Goal: Task Accomplishment & Management: Manage account settings

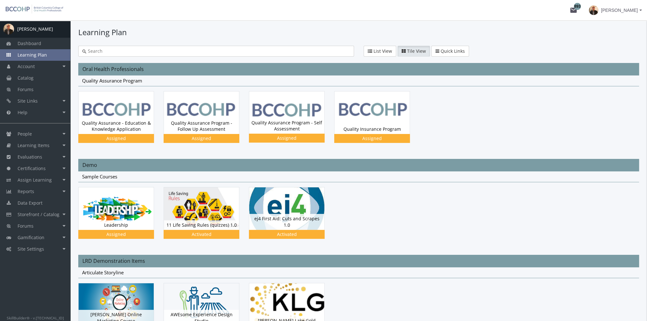
click at [249, 54] on input "text" at bounding box center [218, 51] width 264 height 6
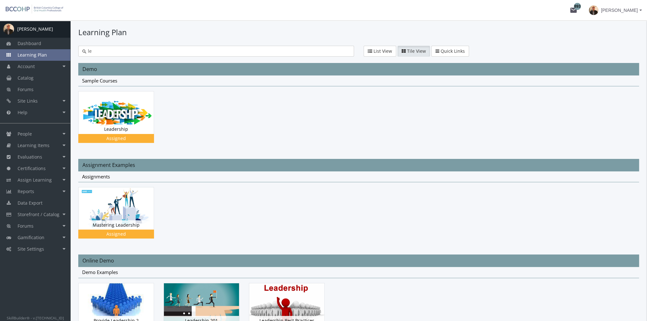
type input "l"
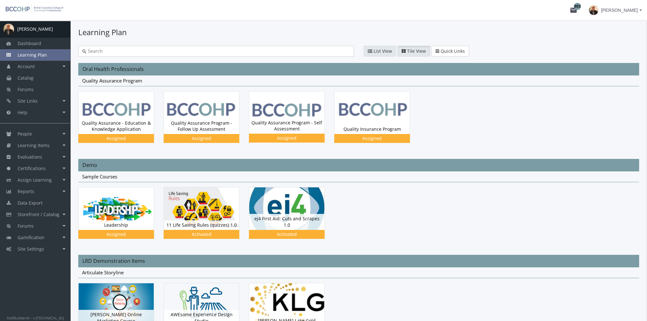
click at [380, 47] on button "List View" at bounding box center [380, 51] width 33 height 11
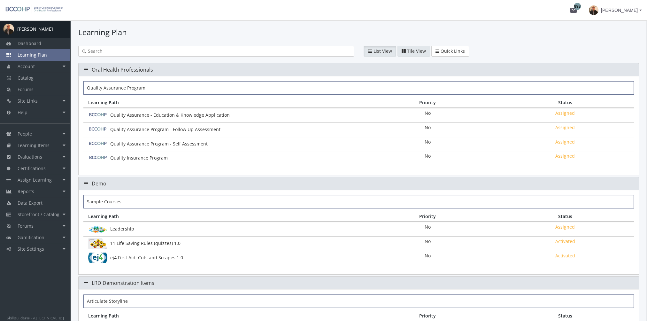
click at [407, 52] on span "Tile View" at bounding box center [416, 51] width 19 height 6
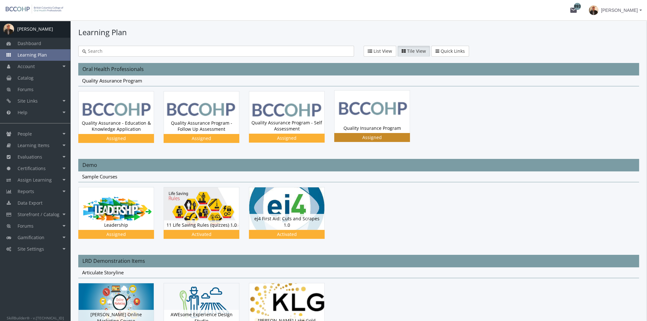
click at [370, 114] on img at bounding box center [372, 111] width 75 height 43
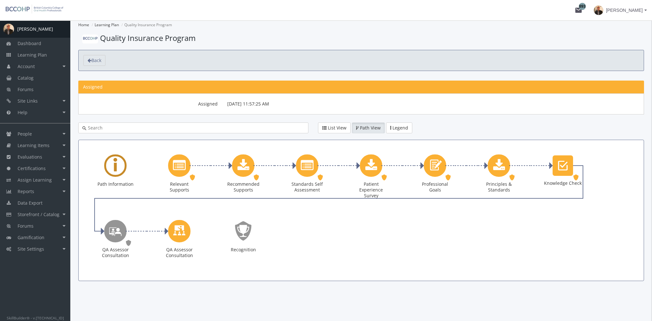
click at [118, 175] on div "Learning Path" at bounding box center [115, 165] width 22 height 22
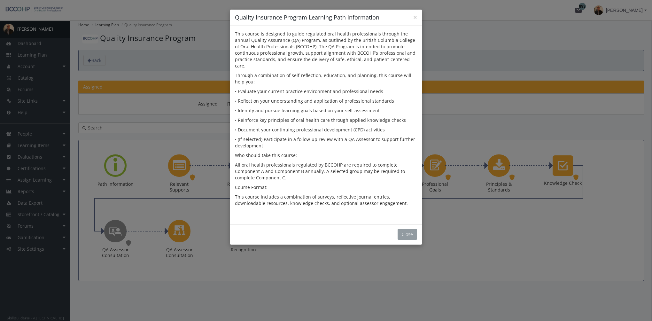
click at [400, 229] on button "Close" at bounding box center [407, 234] width 19 height 11
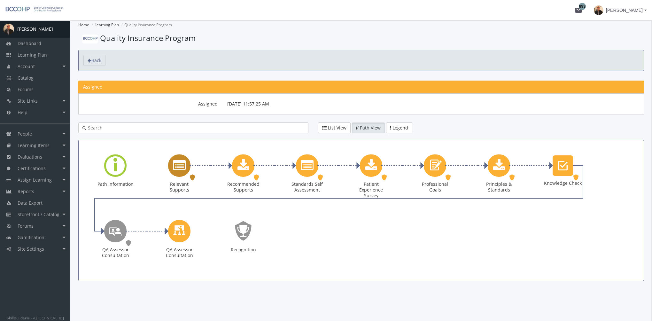
click at [178, 167] on icon "Relevant Supports" at bounding box center [179, 165] width 13 height 13
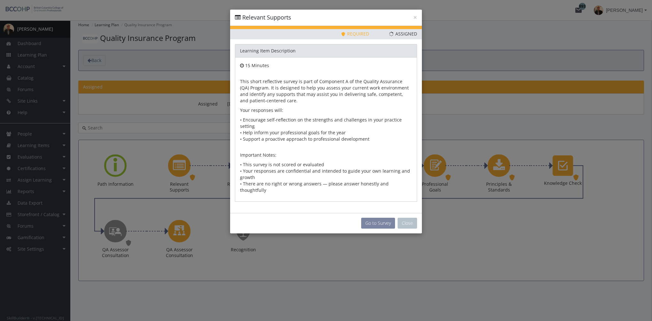
click at [372, 218] on button "Go to Survey" at bounding box center [378, 223] width 34 height 11
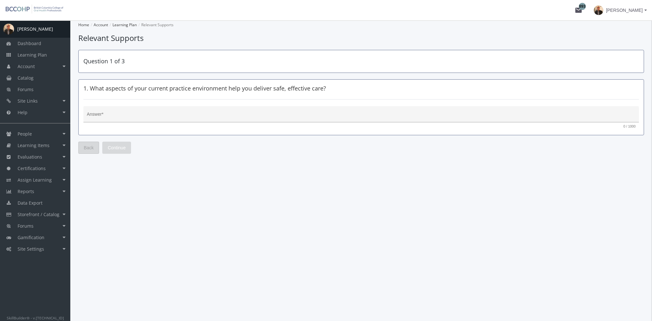
click at [186, 120] on div "Answer *" at bounding box center [361, 115] width 549 height 13
type textarea "fdfd"
click at [124, 146] on span "Continue" at bounding box center [117, 148] width 18 height 12
click at [147, 119] on textarea "Answer *" at bounding box center [361, 116] width 549 height 6
type textarea "fdfd"
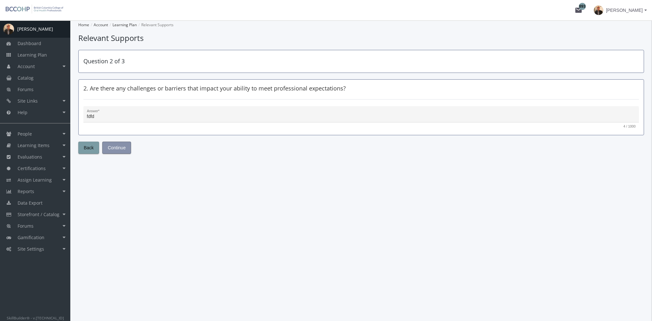
click at [122, 152] on span "Continue" at bounding box center [117, 148] width 18 height 12
click at [138, 118] on textarea "Answer *" at bounding box center [361, 116] width 549 height 6
type textarea "fd"
click at [116, 147] on span "Submit" at bounding box center [115, 148] width 14 height 12
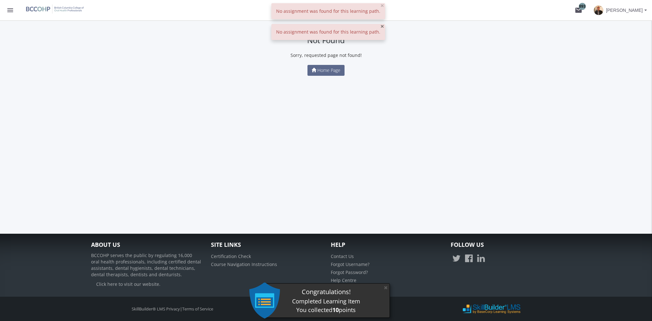
click at [380, 26] on span "×" at bounding box center [382, 26] width 4 height 9
click at [380, 6] on span "×" at bounding box center [382, 5] width 4 height 9
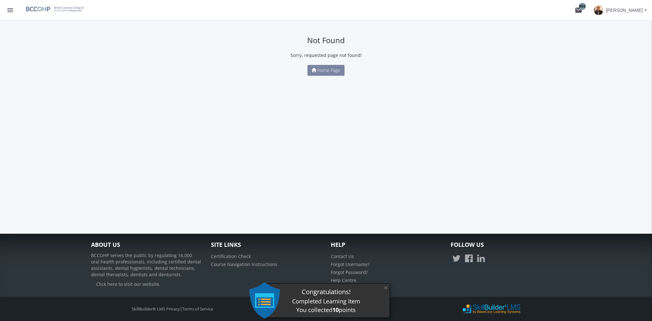
click at [333, 69] on span "Home Page" at bounding box center [328, 70] width 23 height 6
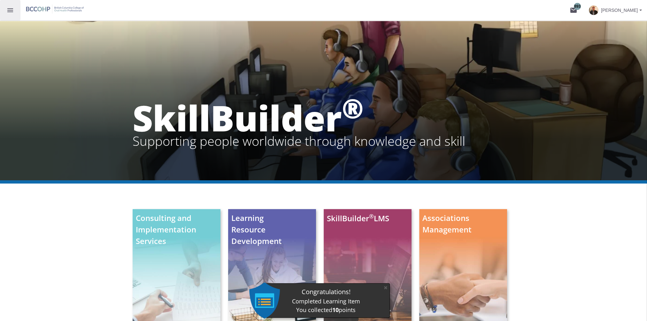
click at [12, 7] on mat-icon "menu" at bounding box center [10, 10] width 8 height 8
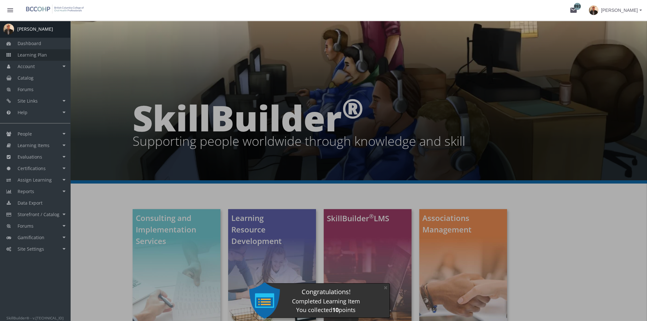
click at [32, 53] on span "Learning Plan" at bounding box center [32, 55] width 29 height 6
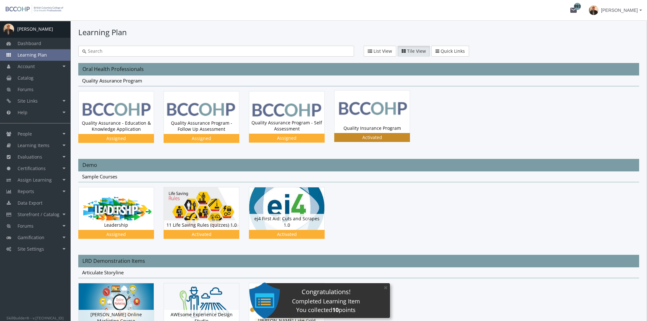
click at [378, 117] on img at bounding box center [372, 111] width 75 height 43
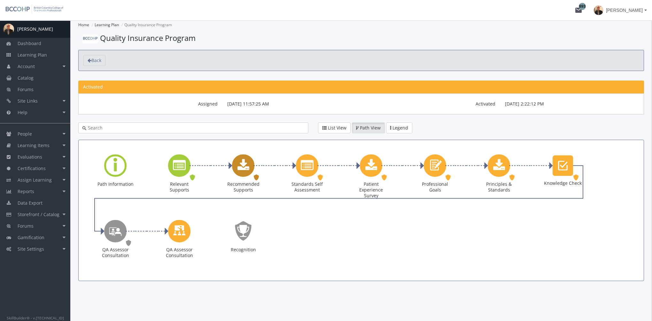
click at [247, 160] on icon "Recommended Supports" at bounding box center [243, 165] width 12 height 13
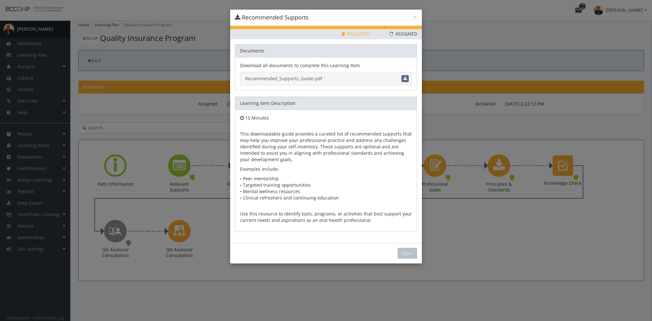
click at [312, 79] on link "Recommended_Supports_Guide.pdf" at bounding box center [326, 78] width 172 height 13
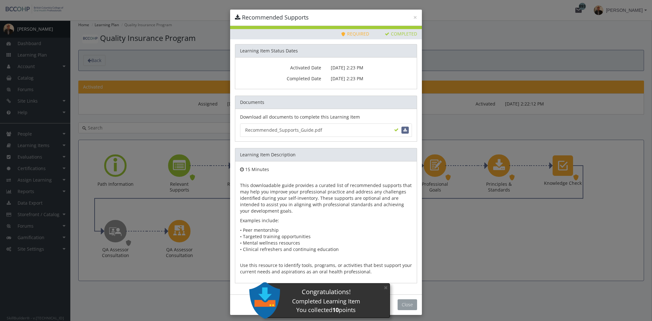
click at [403, 304] on button "Close" at bounding box center [407, 304] width 19 height 11
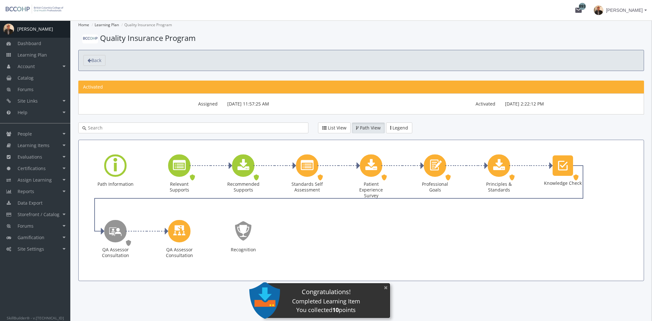
click at [385, 287] on button "×" at bounding box center [386, 287] width 10 height 13
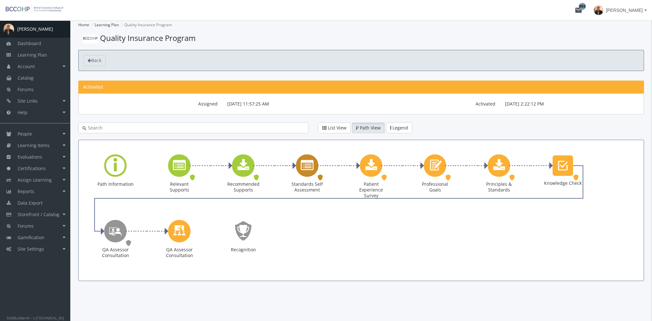
click at [310, 162] on icon "Standards Self Assessment" at bounding box center [307, 165] width 13 height 13
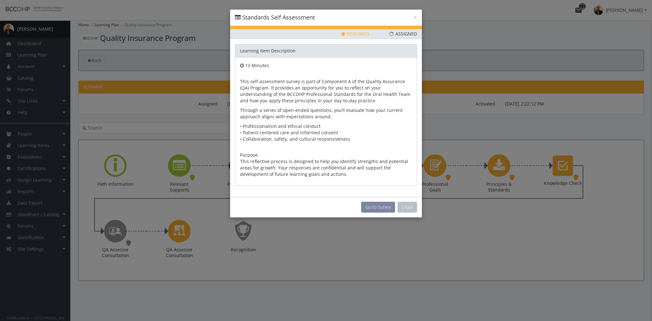
click at [384, 207] on button "Go to Survey" at bounding box center [378, 207] width 34 height 11
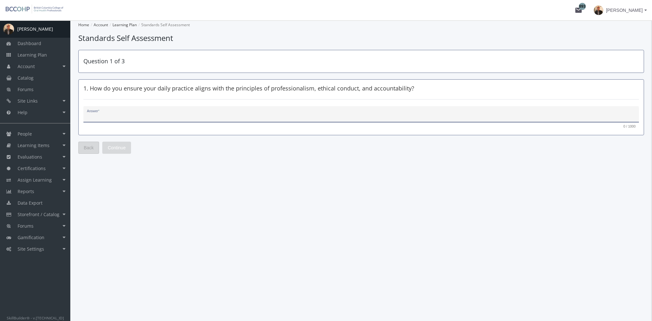
click at [160, 119] on textarea "Answer *" at bounding box center [361, 116] width 549 height 6
type textarea "fdfs"
click at [124, 145] on span "Continue" at bounding box center [117, 148] width 18 height 12
click at [125, 119] on textarea "Answer *" at bounding box center [361, 116] width 549 height 6
type textarea "fsdfds"
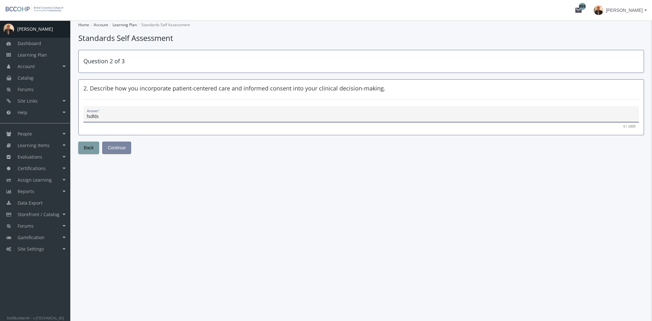
click at [121, 147] on span "Continue" at bounding box center [117, 148] width 18 height 12
click at [145, 118] on textarea "Answer *" at bounding box center [361, 116] width 549 height 6
type textarea "dsfsd"
click at [121, 147] on button "Submit" at bounding box center [114, 148] width 25 height 12
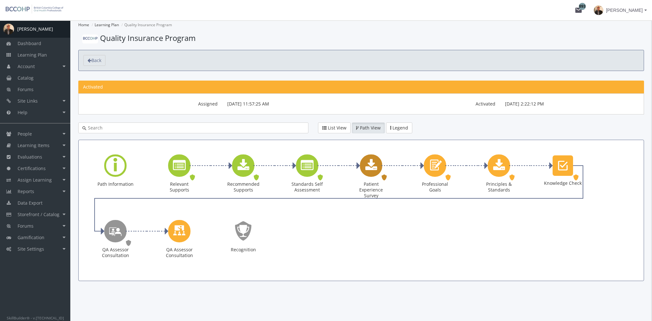
drag, startPoint x: 377, startPoint y: 160, endPoint x: 392, endPoint y: 174, distance: 19.9
click at [377, 160] on div "Patient Experience Survey" at bounding box center [371, 165] width 22 height 22
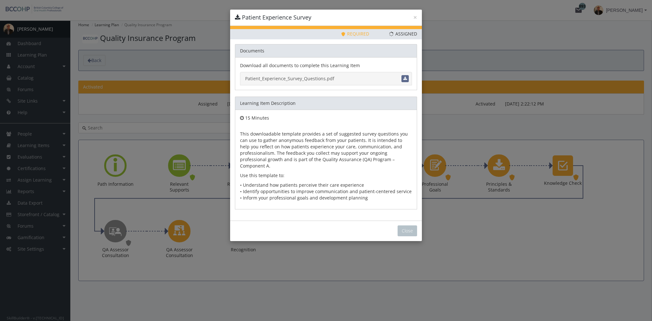
click at [293, 78] on link "Patient_Experience_Survey_Questions.pdf" at bounding box center [326, 78] width 172 height 13
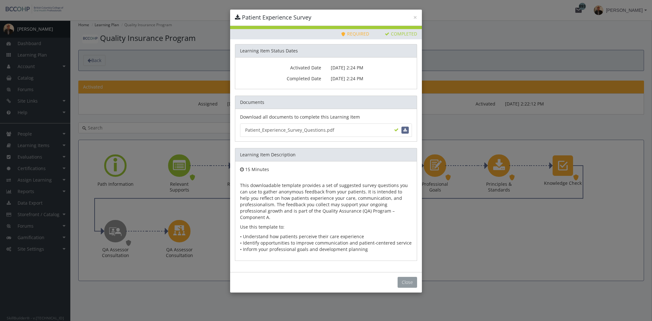
click at [409, 277] on button "Close" at bounding box center [407, 282] width 19 height 11
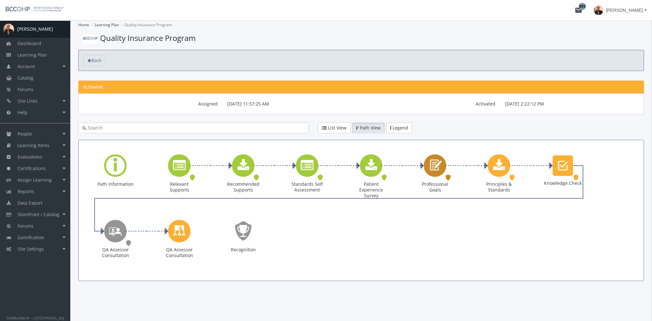
click at [436, 165] on icon "Professional Goals" at bounding box center [435, 165] width 15 height 18
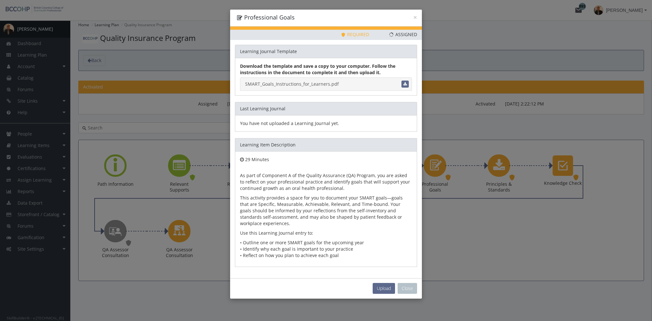
click at [330, 84] on link "SMART_Goals_Instructions_for_Learners.pdf" at bounding box center [326, 83] width 172 height 13
click at [384, 285] on span "Upload" at bounding box center [384, 288] width 14 height 6
type input "C:\fakepath\SMART_Professional_Goals_Example_ANSWERS.pdf"
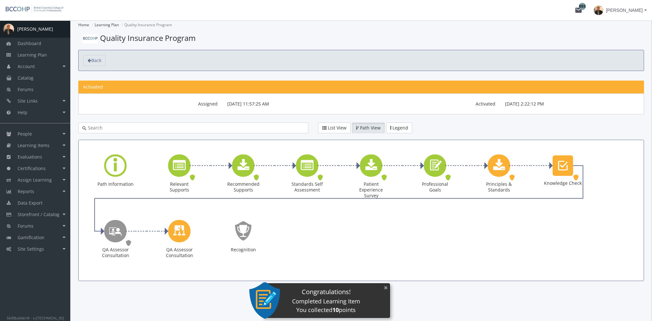
click at [385, 288] on button "×" at bounding box center [386, 287] width 10 height 13
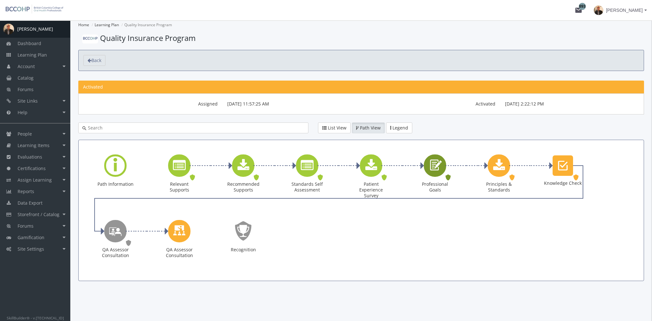
click at [433, 161] on icon "Professional Goals" at bounding box center [435, 165] width 15 height 18
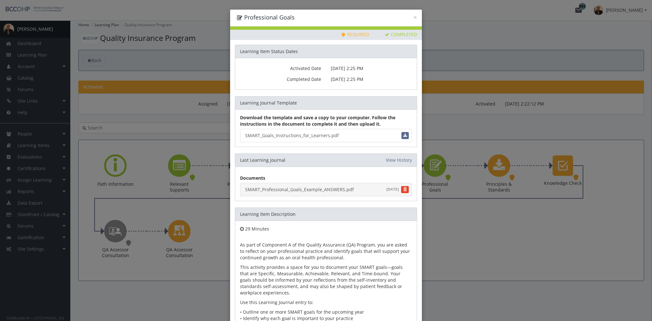
click at [311, 190] on link "SMART_Professional_Goals_Example_ANSWERS.pdf [DATE]" at bounding box center [326, 189] width 172 height 13
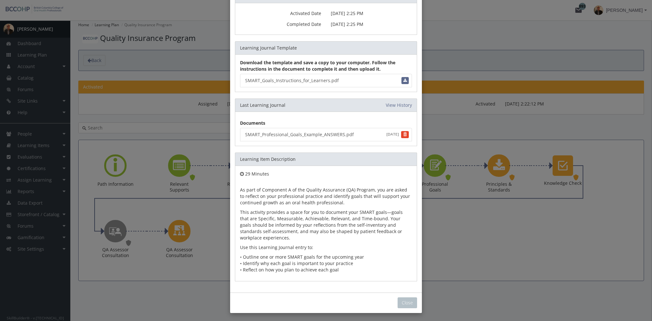
drag, startPoint x: 405, startPoint y: 308, endPoint x: 404, endPoint y: 302, distance: 6.2
click at [405, 308] on div "Close" at bounding box center [326, 302] width 192 height 20
click at [403, 300] on button "Close" at bounding box center [407, 302] width 19 height 11
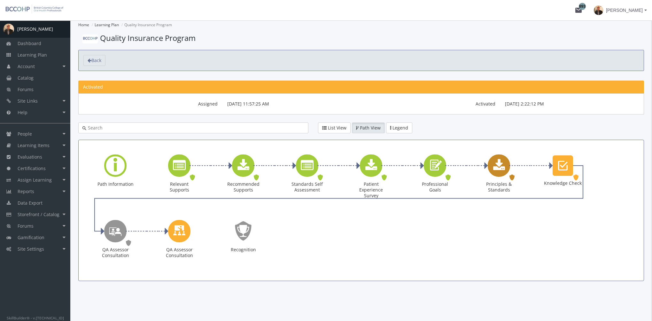
click at [497, 164] on icon "Principles & Standards" at bounding box center [499, 165] width 12 height 13
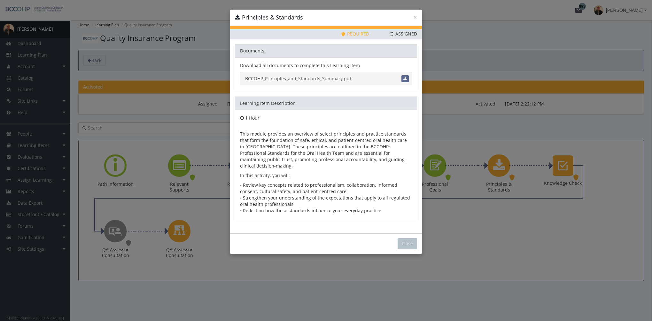
click at [333, 78] on link "BCCOHP_Principles_and_Standards_Summary.pdf" at bounding box center [326, 78] width 172 height 13
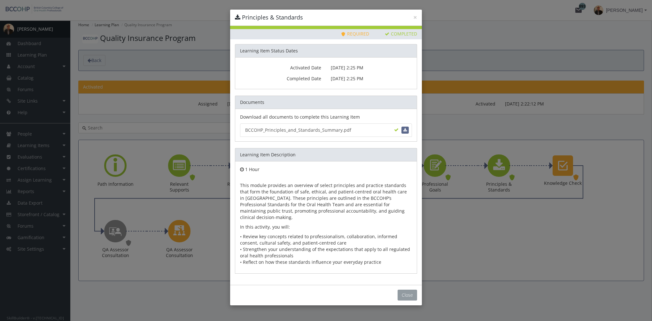
click at [404, 290] on button "Close" at bounding box center [407, 295] width 19 height 11
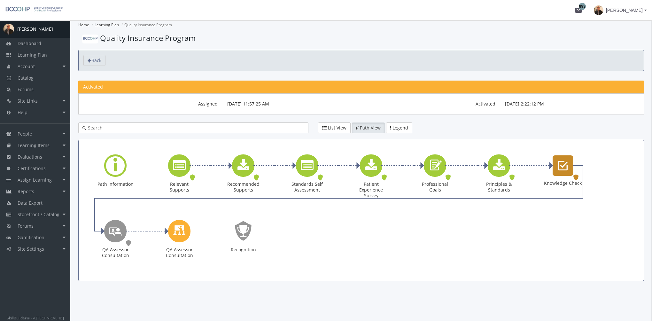
click at [564, 165] on icon "Knowledge Check" at bounding box center [563, 165] width 10 height 13
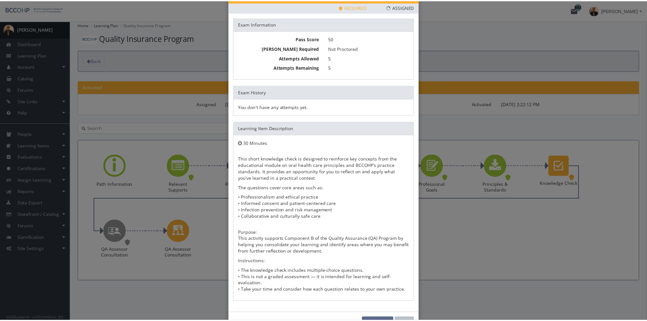
scroll to position [41, 0]
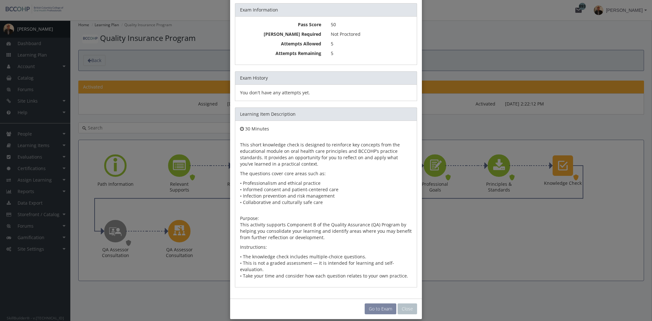
click at [378, 303] on link "Go to Exam" at bounding box center [381, 308] width 32 height 11
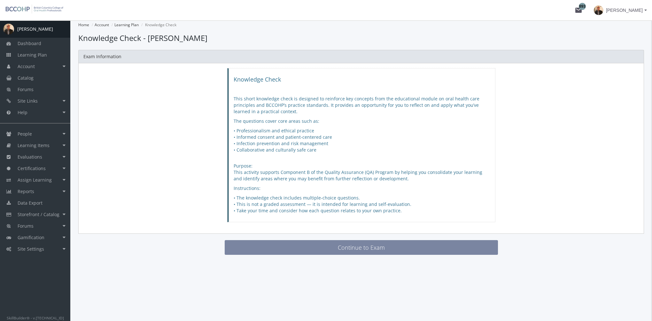
click at [341, 247] on button "Continue to Exam" at bounding box center [361, 247] width 273 height 15
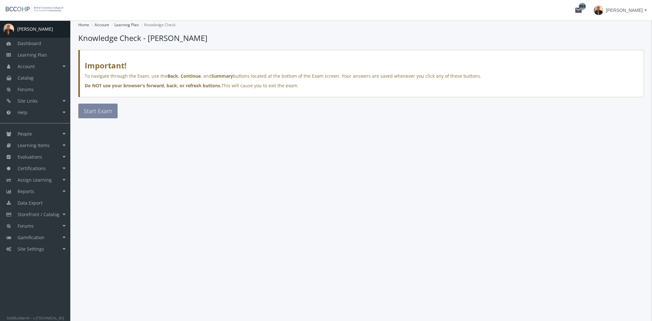
click at [97, 111] on span "Start Exam" at bounding box center [98, 111] width 28 height 8
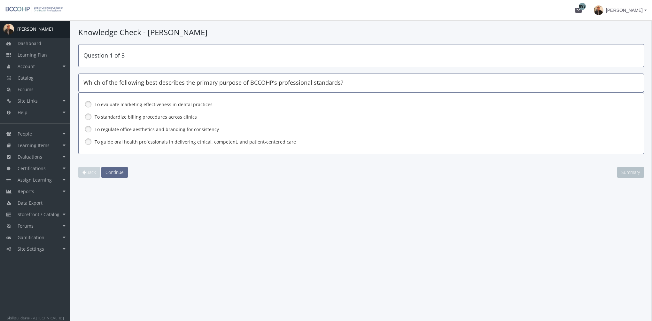
click at [114, 127] on label "To regulate office aesthetics and branding for consistency" at bounding box center [345, 129] width 500 height 6
drag, startPoint x: 112, startPoint y: 171, endPoint x: 121, endPoint y: 174, distance: 9.7
click at [113, 171] on span "Continue" at bounding box center [114, 172] width 18 height 6
click at [123, 129] on label "Document insurance information" at bounding box center [345, 129] width 500 height 6
click at [116, 170] on span "Continue" at bounding box center [114, 172] width 18 height 6
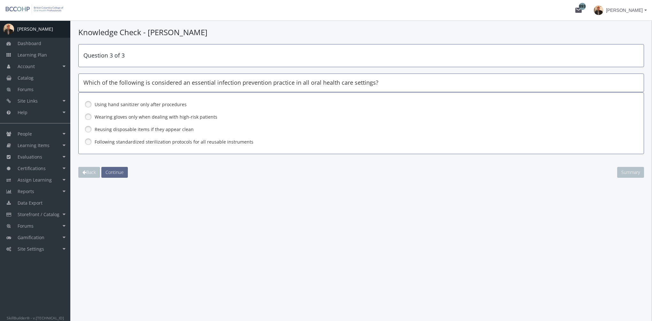
click at [111, 131] on label "Reusing disposable items if they appear clean" at bounding box center [345, 129] width 500 height 6
click at [117, 172] on span "Continue" at bounding box center [114, 172] width 18 height 6
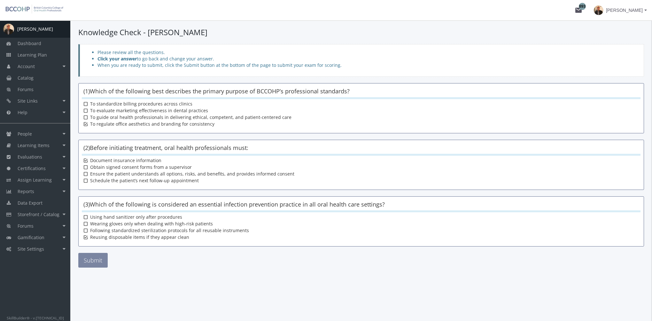
click at [102, 259] on button "Submit" at bounding box center [92, 260] width 29 height 15
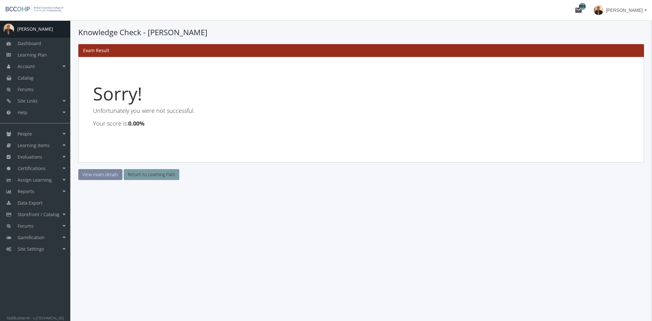
drag, startPoint x: 105, startPoint y: 176, endPoint x: 114, endPoint y: 191, distance: 17.5
click at [105, 176] on link "View exam details" at bounding box center [100, 174] width 44 height 11
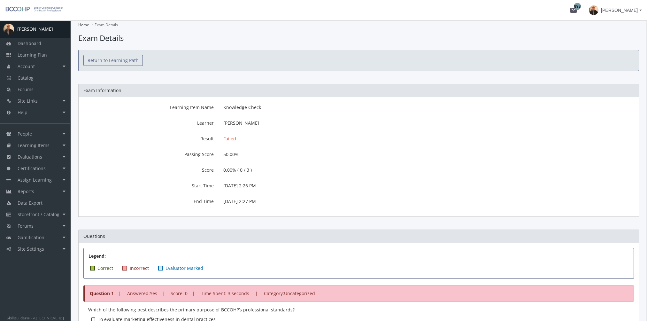
click at [135, 61] on link "Return to Learning Path" at bounding box center [112, 60] width 59 height 11
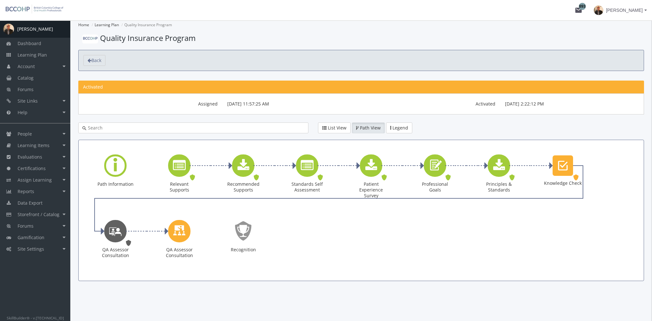
click at [115, 232] on icon "QA Assessor Consultation" at bounding box center [115, 231] width 13 height 18
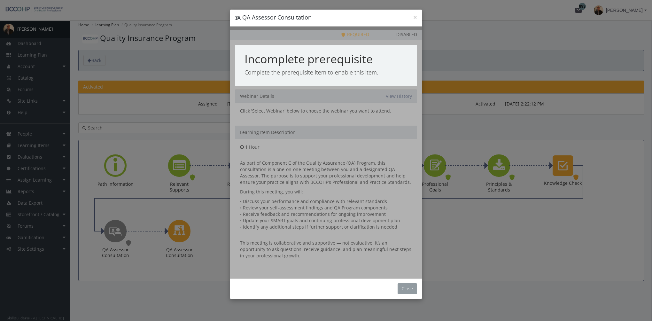
click at [416, 291] on button "Close" at bounding box center [407, 288] width 19 height 11
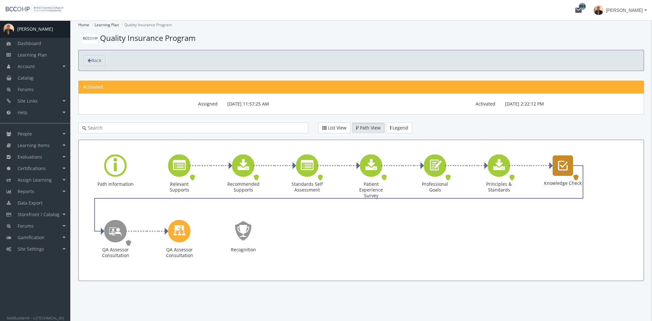
click at [561, 169] on icon "Knowledge Check" at bounding box center [563, 165] width 10 height 13
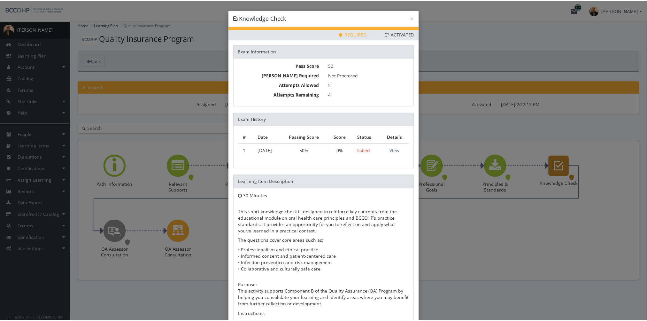
scroll to position [67, 0]
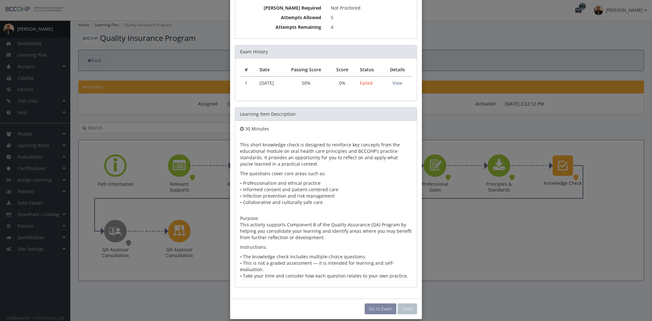
click at [375, 303] on link "Go to Exam" at bounding box center [381, 308] width 32 height 11
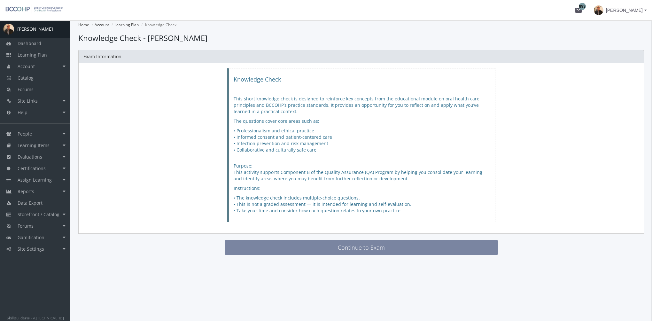
click at [344, 245] on button "Continue to Exam" at bounding box center [361, 247] width 273 height 15
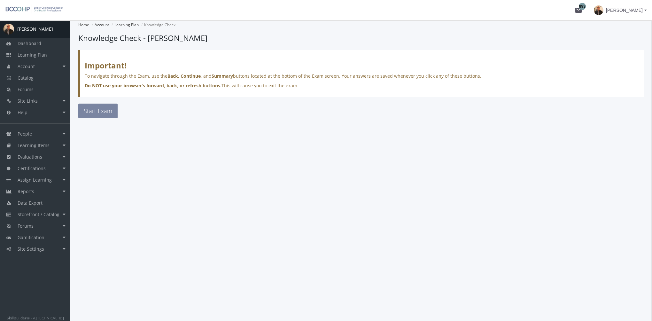
click at [86, 112] on span "Start Exam" at bounding box center [98, 111] width 28 height 8
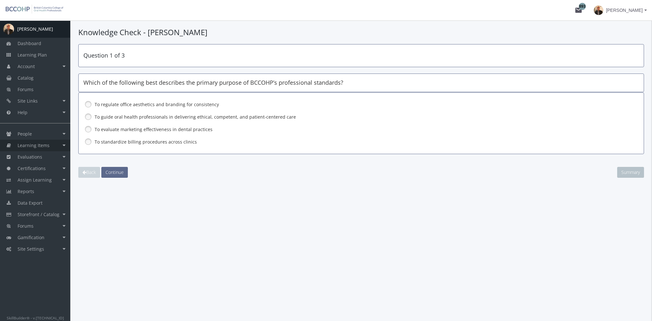
click at [38, 145] on span "Learning Items" at bounding box center [34, 145] width 32 height 6
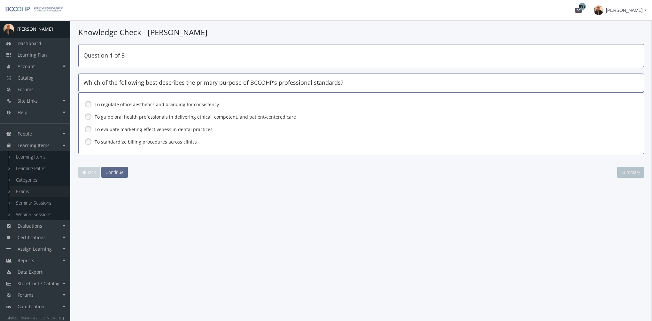
click at [30, 191] on link "Exams" at bounding box center [40, 192] width 61 height 12
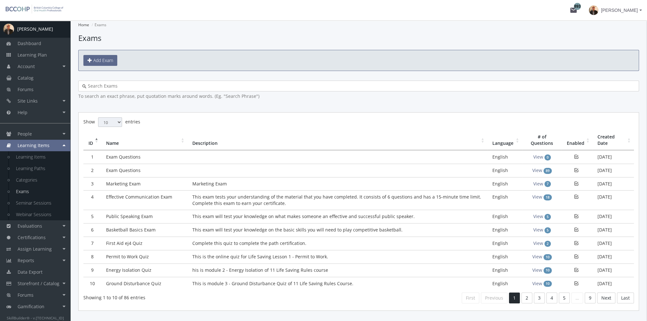
click at [128, 80] on div "Home Exams Exams Add Exam To search an exact phrase, put quotation marks around…" at bounding box center [358, 165] width 561 height 290
click at [128, 83] on input "text" at bounding box center [360, 86] width 549 height 6
type input "e"
click at [36, 51] on link "Learning Plan" at bounding box center [35, 55] width 70 height 12
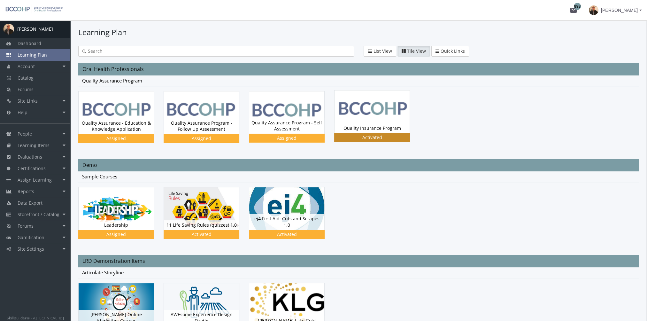
click at [382, 122] on img at bounding box center [372, 111] width 75 height 43
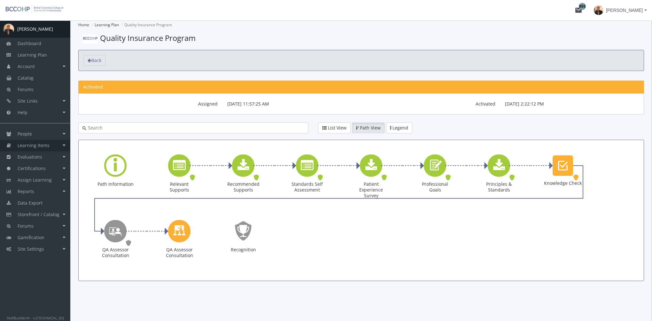
click at [47, 145] on span "Learning Items" at bounding box center [34, 145] width 32 height 6
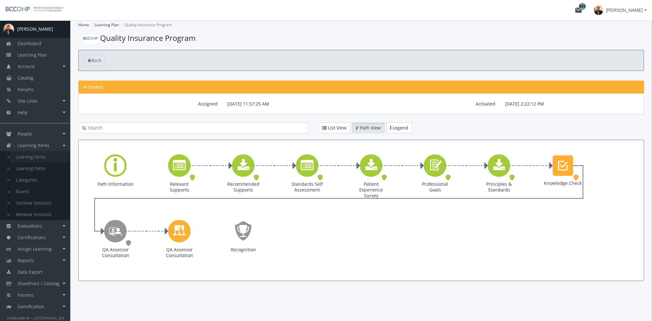
click at [43, 156] on link "Learning Items" at bounding box center [40, 157] width 61 height 12
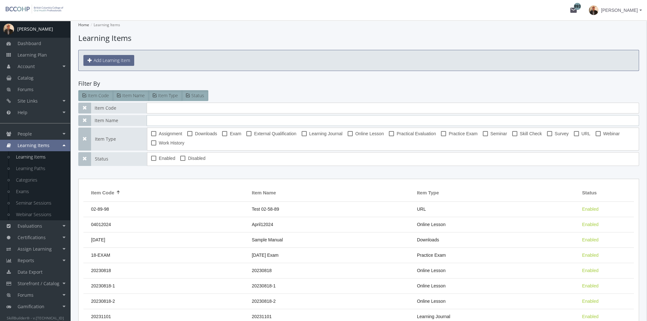
click at [175, 117] on input "text" at bounding box center [393, 120] width 493 height 11
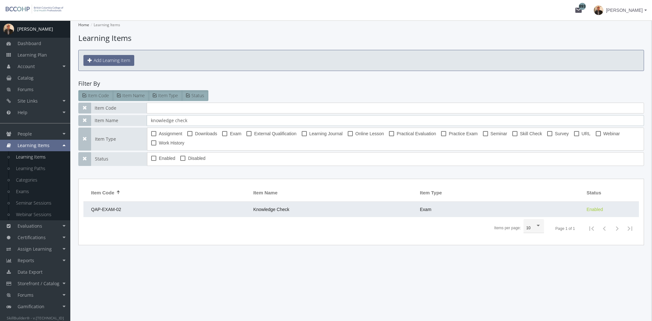
type input "knowledge check"
click at [281, 210] on span "Knowledge Check" at bounding box center [271, 209] width 36 height 5
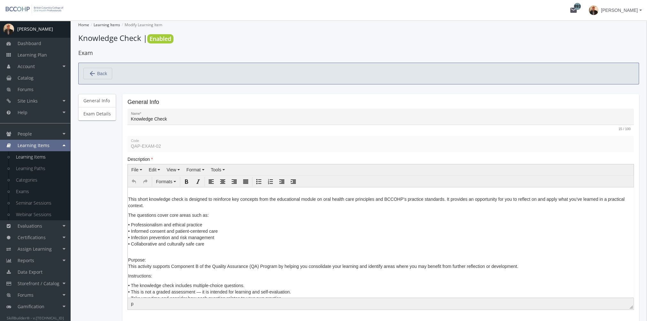
scroll to position [8, 0]
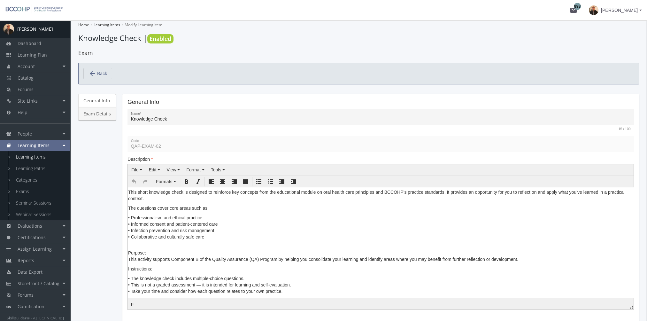
click at [93, 115] on link "Exam Details" at bounding box center [97, 113] width 38 height 13
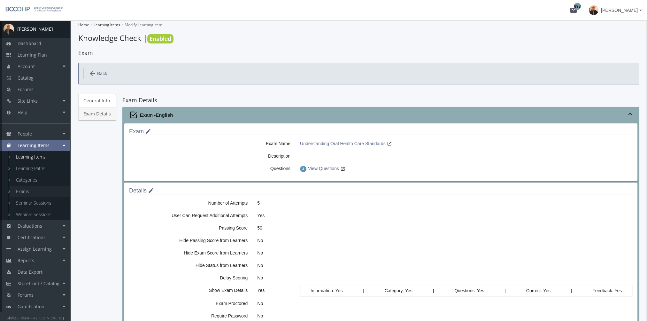
drag, startPoint x: 19, startPoint y: 192, endPoint x: 71, endPoint y: 194, distance: 51.5
click at [20, 191] on link "Exams" at bounding box center [40, 192] width 61 height 12
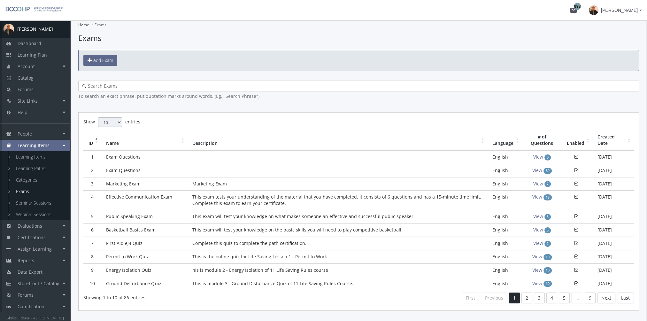
click at [127, 86] on input "text" at bounding box center [360, 86] width 549 height 6
type input "j"
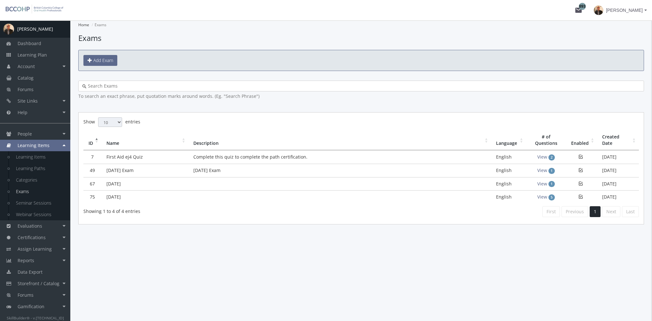
type input "n"
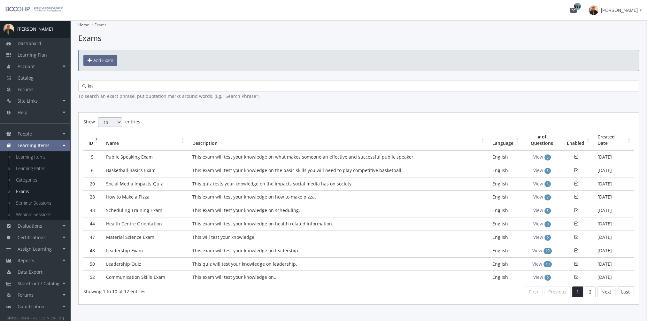
type input "k"
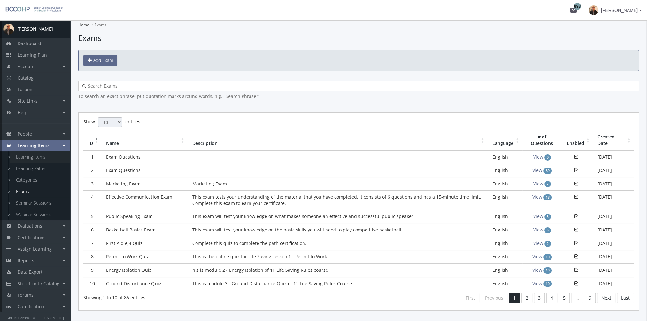
click at [48, 160] on link "Learning Items" at bounding box center [40, 157] width 61 height 12
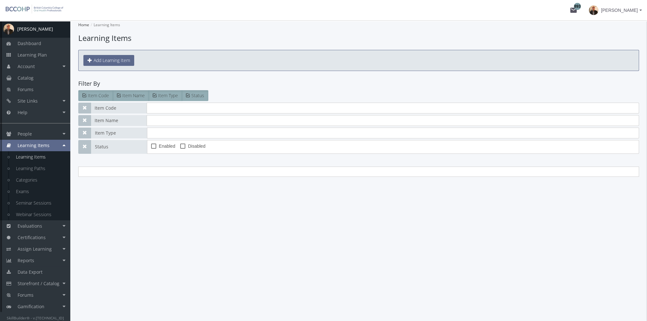
type input "knowledge check"
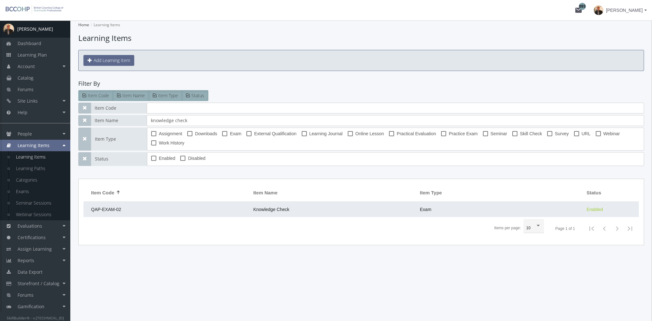
click at [246, 207] on td "QAP-EXAM-02" at bounding box center [166, 209] width 167 height 15
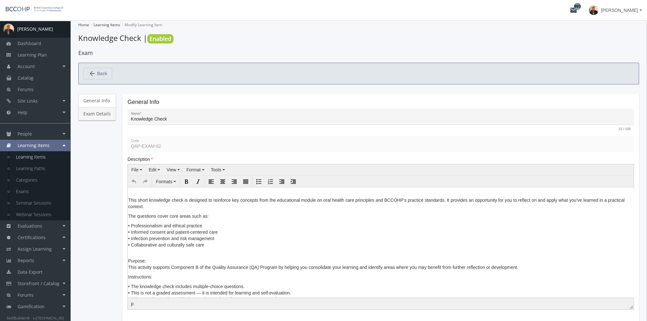
click at [92, 115] on link "Exam Details" at bounding box center [97, 113] width 38 height 13
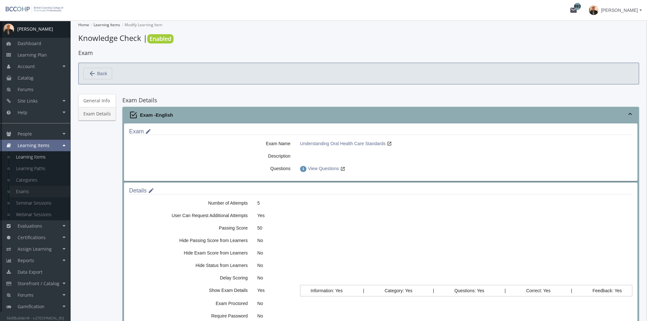
click at [31, 189] on link "Exams" at bounding box center [40, 192] width 61 height 12
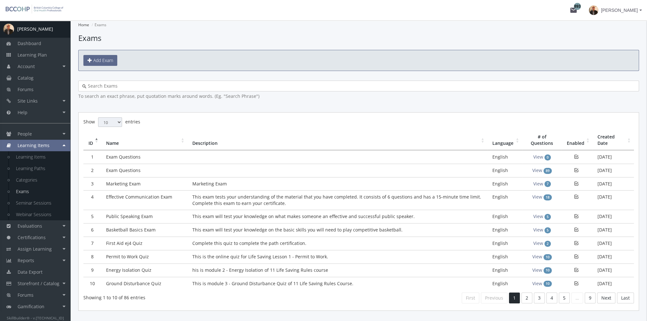
click at [142, 87] on input "text" at bounding box center [360, 86] width 549 height 6
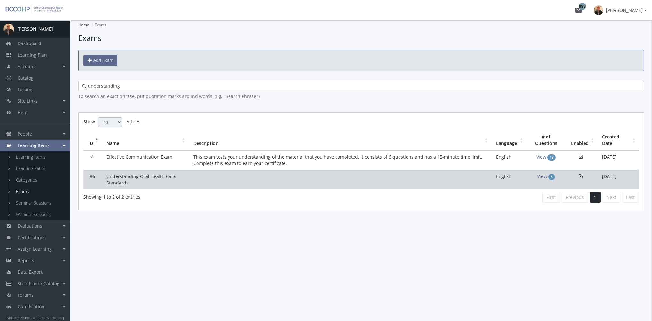
type input "understanding"
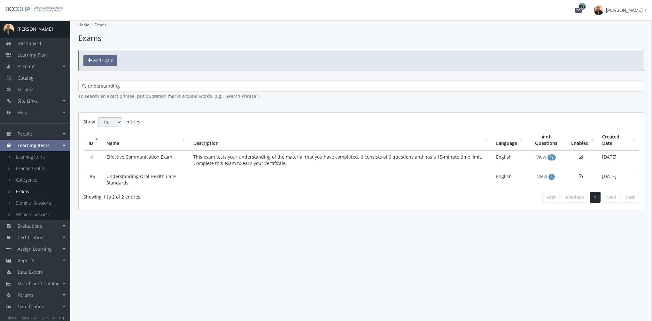
click at [172, 178] on td "Understanding Oral Health Care Standards" at bounding box center [145, 179] width 87 height 19
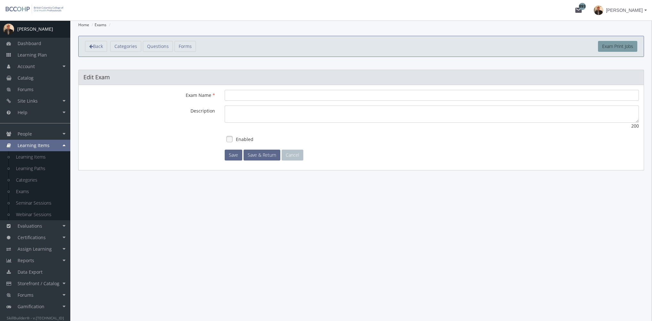
type input "Understanding Oral Health Care Standards"
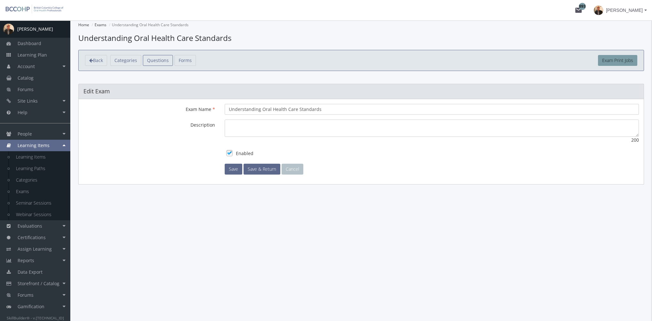
click at [157, 60] on span "Questions" at bounding box center [158, 60] width 22 height 6
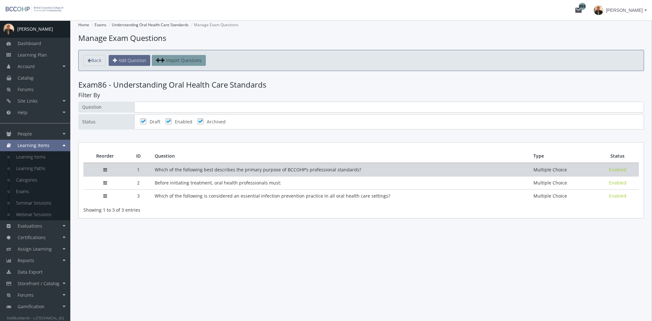
click at [245, 165] on td "Which of the following best describes the primary purpose of BCCOHP’s professio…" at bounding box center [339, 169] width 379 height 13
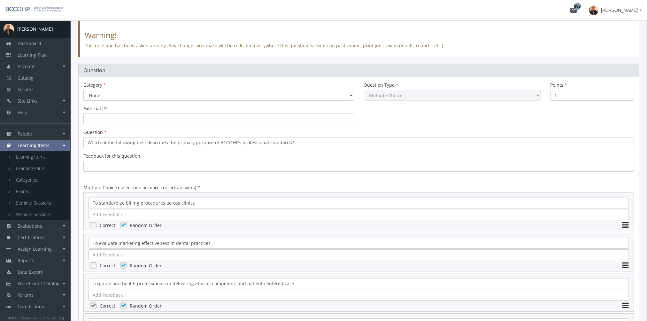
scroll to position [128, 0]
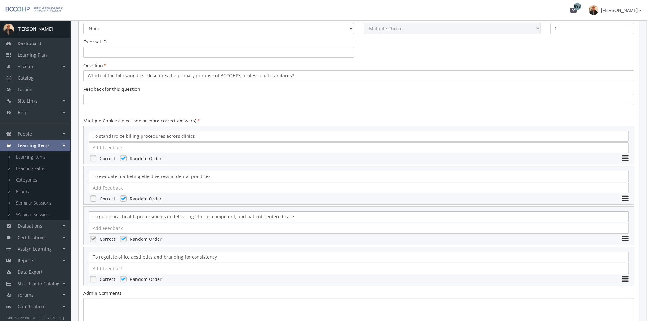
click at [276, 216] on div "To guide oral health professionals in delivering ethical, competent, and patien…" at bounding box center [359, 216] width 541 height 11
drag, startPoint x: 297, startPoint y: 216, endPoint x: 104, endPoint y: 216, distance: 193.1
click at [90, 216] on div "To guide oral health professionals in delivering ethical, competent, and patien…" at bounding box center [359, 216] width 541 height 11
copy div "To guide oral health professionals in delivering ethical, competent, and patien…"
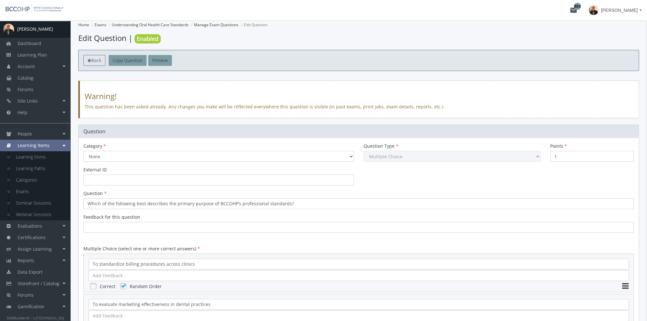
click at [100, 61] on span "Back" at bounding box center [96, 60] width 10 height 6
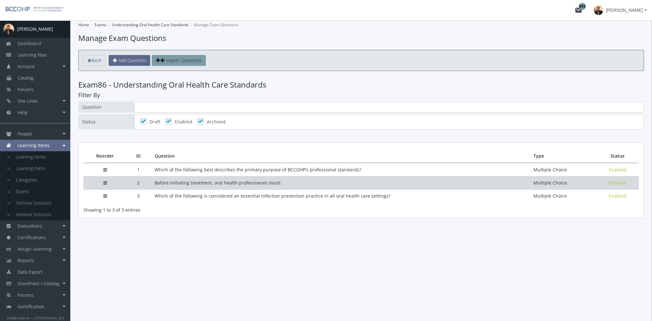
click at [174, 181] on td "Before initiating treatment, oral health professionals must:" at bounding box center [339, 182] width 379 height 13
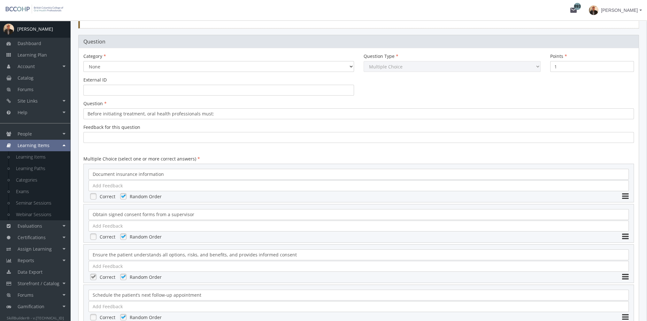
scroll to position [128, 0]
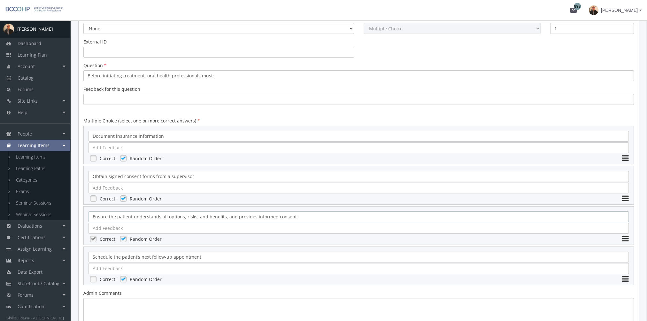
click at [238, 219] on div "Ensure the patient understands all options, risks, and benefits, and provides i…" at bounding box center [359, 216] width 541 height 11
drag, startPoint x: 289, startPoint y: 220, endPoint x: 94, endPoint y: 218, distance: 194.4
click at [83, 220] on div "Category None Question Type Multiple Choice Long Answer File Upload Points 1 Ex…" at bounding box center [358, 218] width 561 height 416
copy div "Ensure the patient understands all options, risks, and benefits, and provides i…"
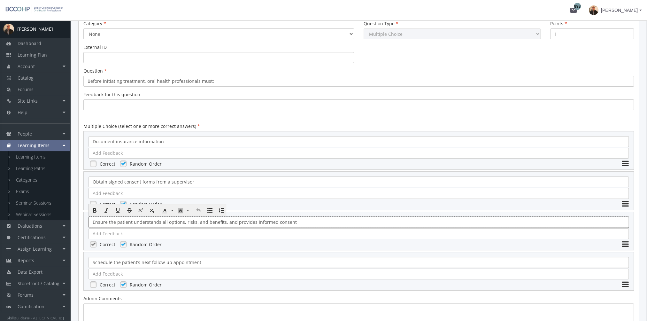
scroll to position [0, 0]
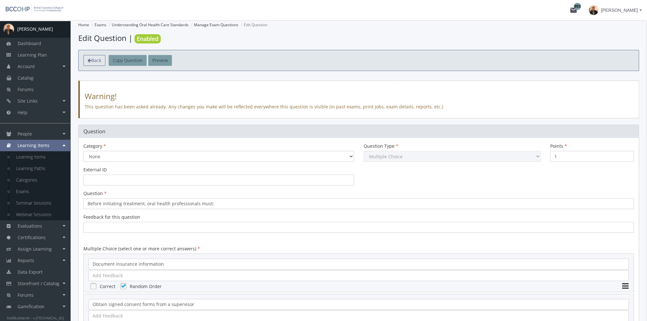
click at [96, 60] on span "Back" at bounding box center [96, 60] width 10 height 6
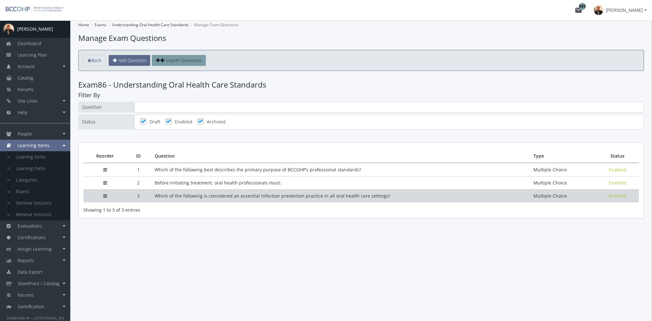
click at [166, 193] on td "Which of the following is considered an essential infection prevention practice…" at bounding box center [339, 195] width 379 height 13
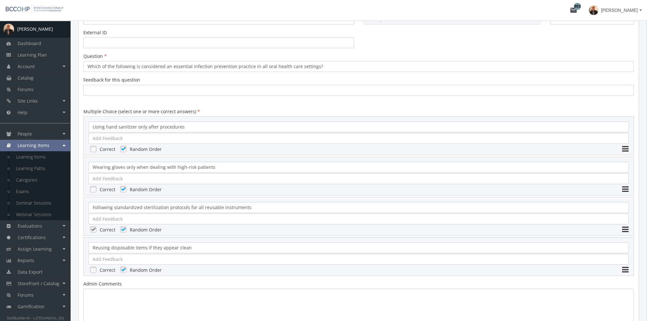
scroll to position [192, 0]
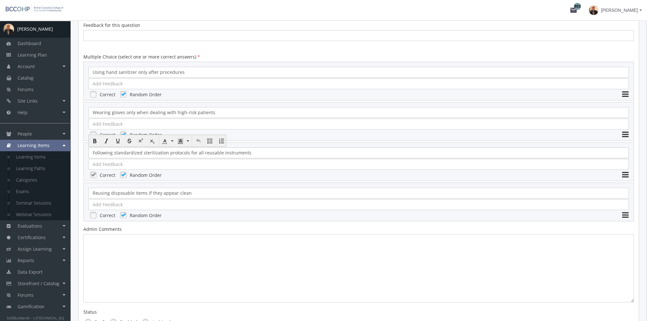
click at [172, 151] on div "Following standardized sterilization protocols for all reusable instruments" at bounding box center [359, 152] width 541 height 11
drag, startPoint x: 266, startPoint y: 154, endPoint x: 104, endPoint y: 150, distance: 161.5
click at [86, 150] on div "Following standardized sterilization protocols for all reusable instruments [GE…" at bounding box center [358, 161] width 551 height 39
copy div "Following standardized sterilization protocols for all reusable instruments"
drag, startPoint x: 37, startPoint y: 55, endPoint x: 102, endPoint y: 172, distance: 133.8
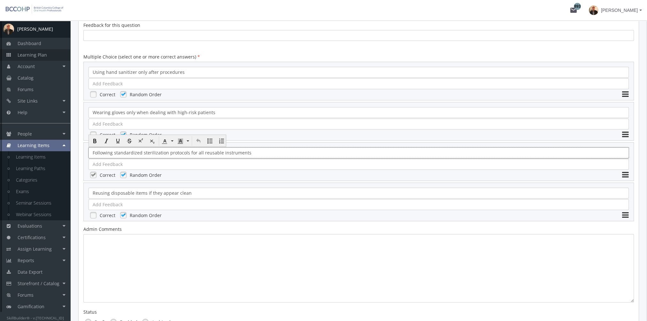
click at [37, 55] on span "Learning Plan" at bounding box center [32, 55] width 29 height 6
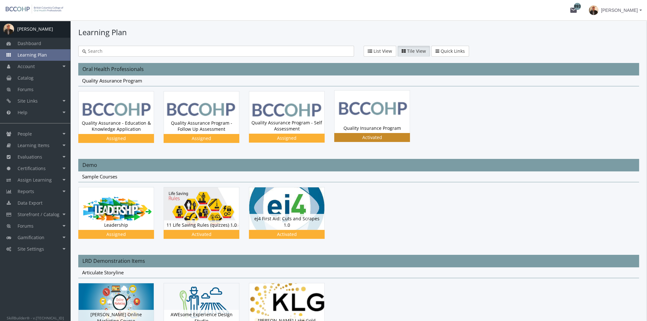
click at [365, 116] on img at bounding box center [372, 111] width 75 height 43
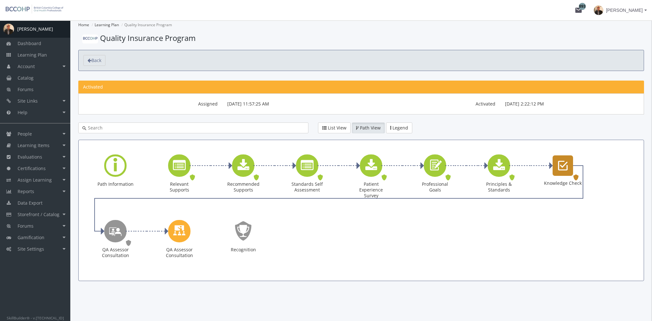
click at [561, 172] on div "Knowledge Check" at bounding box center [563, 165] width 20 height 20
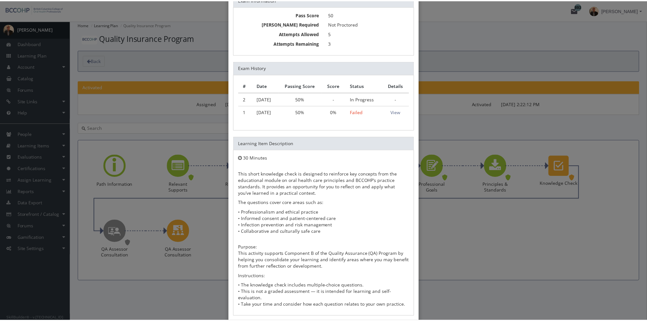
scroll to position [80, 0]
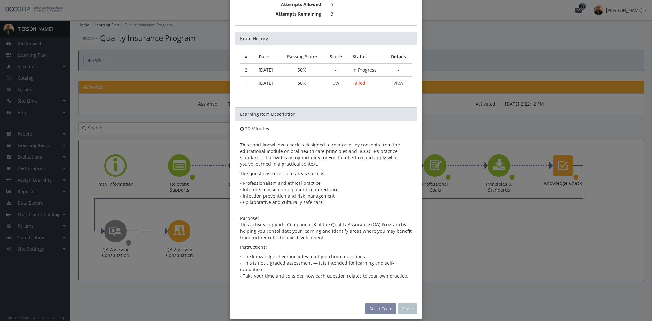
click at [380, 303] on link "Go to Exam" at bounding box center [381, 308] width 32 height 11
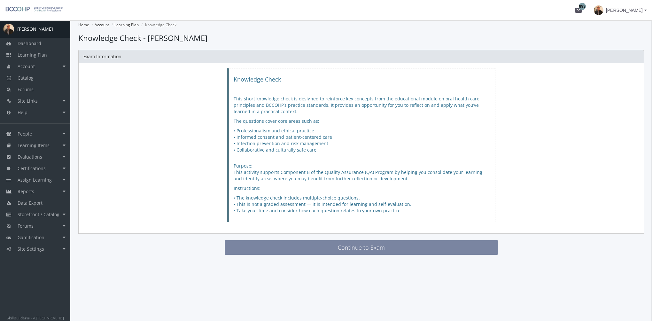
click at [324, 241] on button "Continue to Exam" at bounding box center [361, 247] width 273 height 15
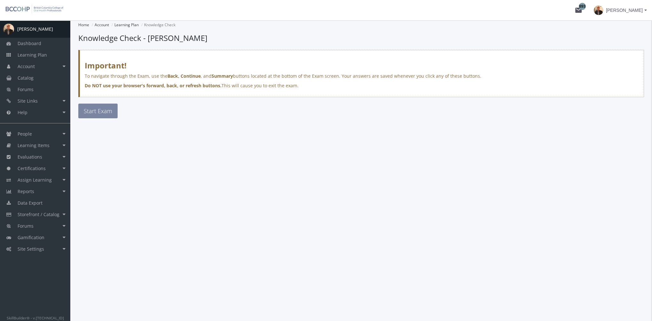
click at [101, 113] on span "Start Exam" at bounding box center [98, 111] width 28 height 8
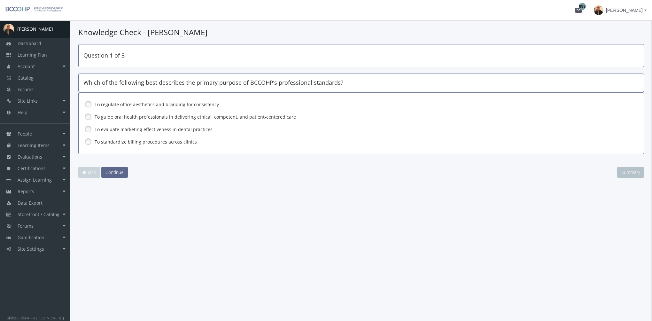
drag, startPoint x: 115, startPoint y: 116, endPoint x: 113, endPoint y: 151, distance: 34.9
click at [115, 116] on label "To guide oral health professionals in delivering ethical, competent, and patien…" at bounding box center [345, 117] width 500 height 6
click at [113, 166] on div "Question 1 of 3 Which of the following best describes the primary purpose of BC…" at bounding box center [361, 111] width 566 height 134
click at [114, 170] on span "Continue" at bounding box center [114, 172] width 18 height 6
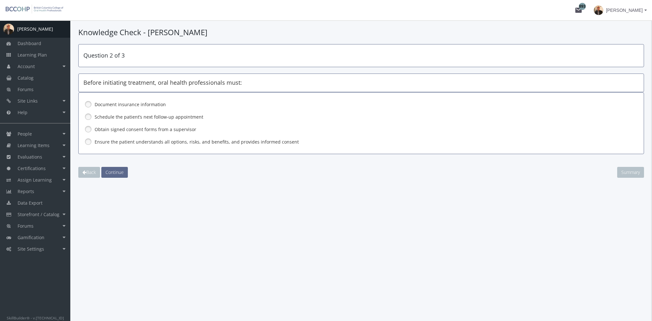
click at [118, 142] on label "Ensure the patient understands all options, risks, and benefits, and provides i…" at bounding box center [345, 142] width 500 height 6
click at [118, 173] on span "Continue" at bounding box center [114, 172] width 18 height 6
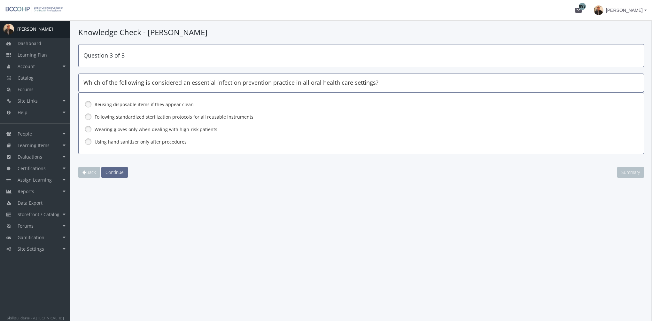
click at [121, 118] on label "Following standardized sterilization protocols for all reusable instruments" at bounding box center [345, 117] width 500 height 6
click at [120, 169] on span "Continue" at bounding box center [114, 172] width 18 height 6
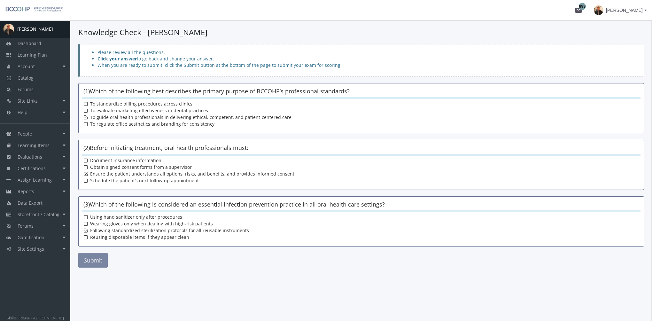
click at [97, 266] on button "Submit" at bounding box center [92, 260] width 29 height 15
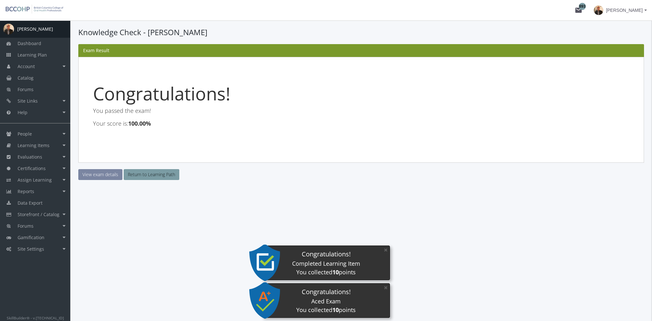
click at [105, 176] on link "View exam details" at bounding box center [100, 174] width 44 height 11
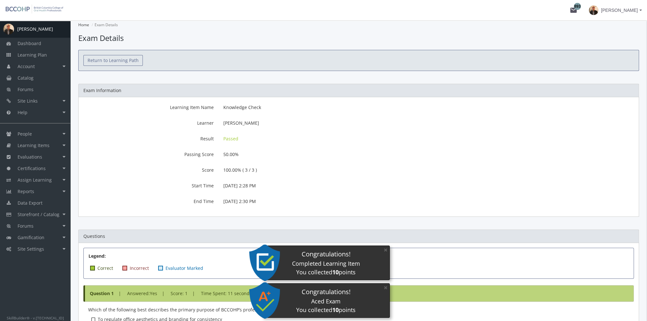
click at [116, 63] on link "Return to Learning Path" at bounding box center [112, 60] width 59 height 11
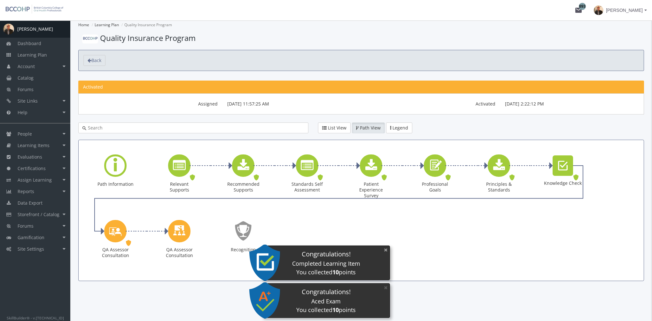
click at [384, 251] on button "×" at bounding box center [386, 249] width 10 height 13
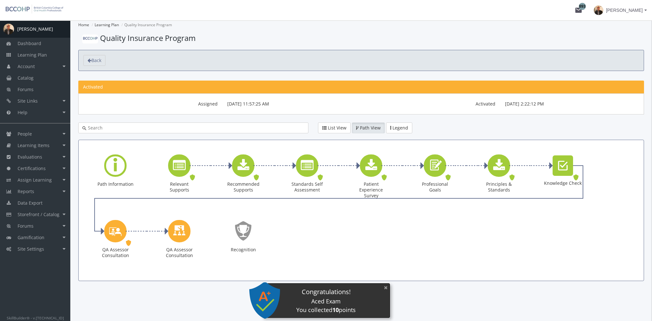
click at [385, 287] on button "×" at bounding box center [386, 287] width 10 height 13
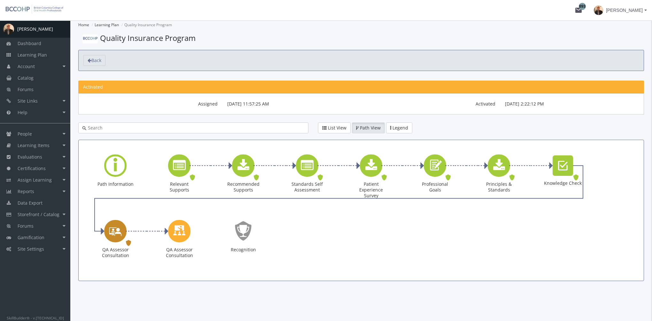
click at [113, 228] on icon "QA Assessor Consultation" at bounding box center [115, 231] width 13 height 18
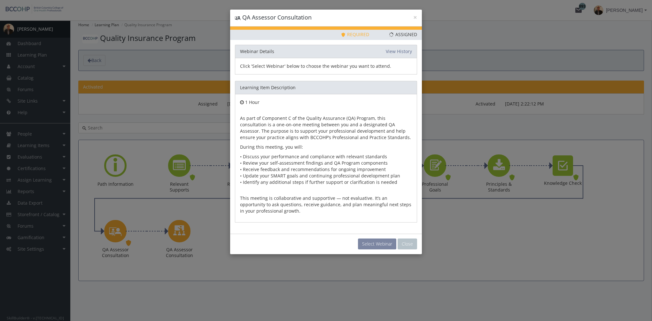
click at [378, 238] on button "Select Webinar" at bounding box center [377, 243] width 38 height 11
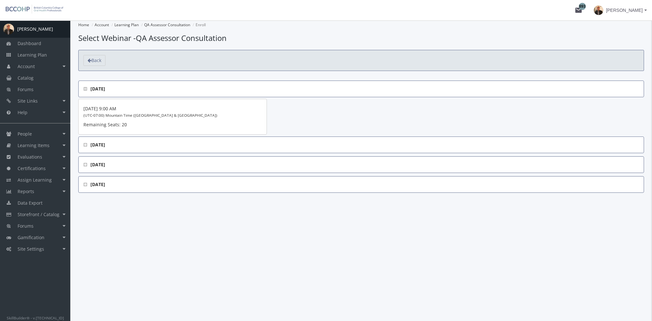
click at [86, 146] on span "[DATE]" at bounding box center [361, 145] width 556 height 6
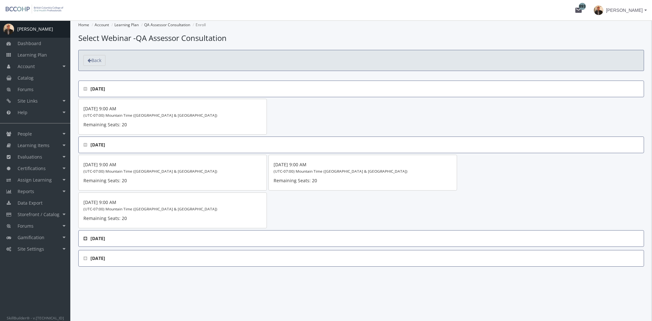
click at [84, 237] on icon at bounding box center [85, 238] width 4 height 4
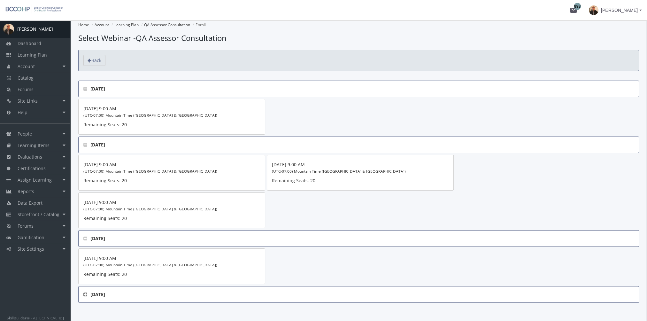
click at [84, 295] on icon at bounding box center [85, 294] width 4 height 4
click at [51, 57] on link "Learning Plan" at bounding box center [35, 55] width 70 height 12
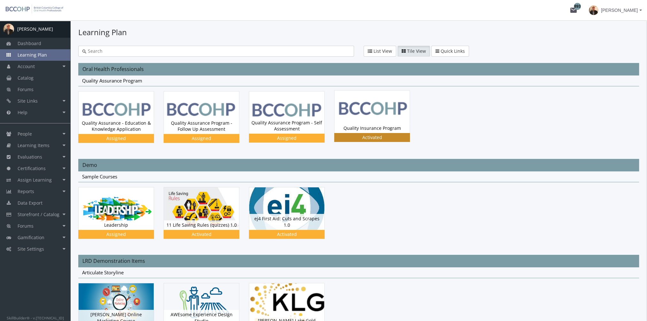
click at [380, 117] on img at bounding box center [372, 111] width 75 height 43
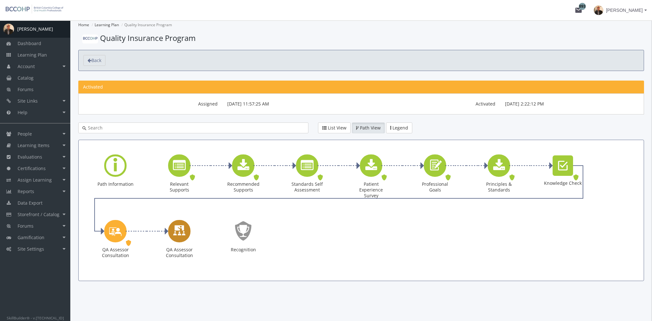
click at [183, 231] on icon "QA Assessor Consultation" at bounding box center [179, 231] width 13 height 18
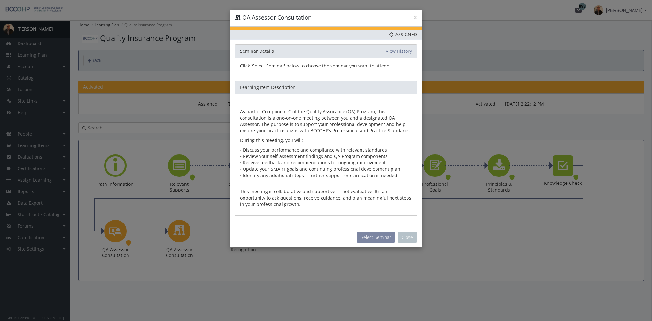
click at [374, 238] on button "Select Seminar" at bounding box center [376, 237] width 38 height 11
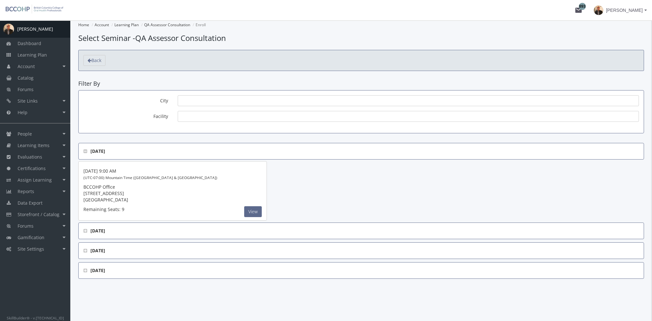
click at [89, 230] on span "[DATE]" at bounding box center [361, 231] width 556 height 6
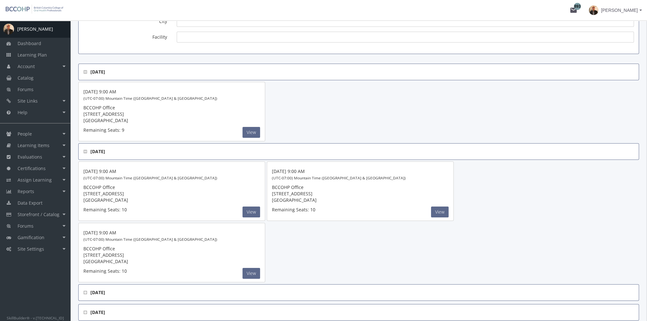
scroll to position [113, 0]
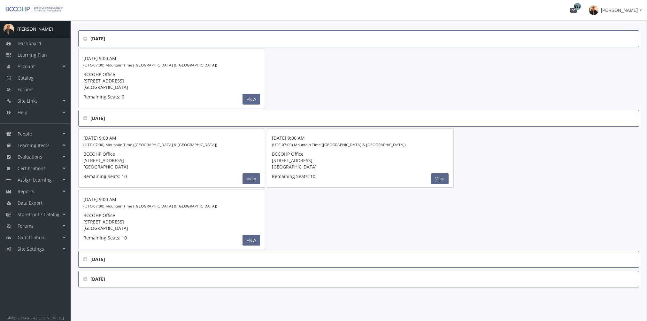
click at [87, 257] on icon at bounding box center [85, 259] width 4 height 4
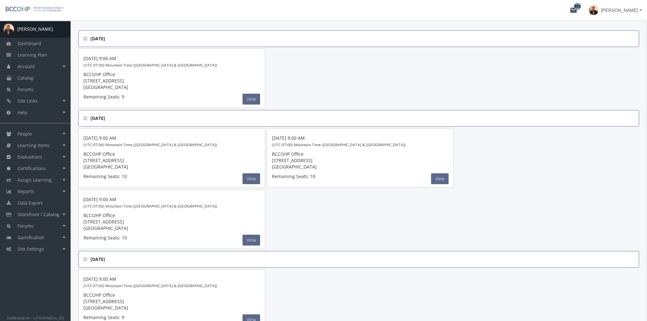
scroll to position [172, 0]
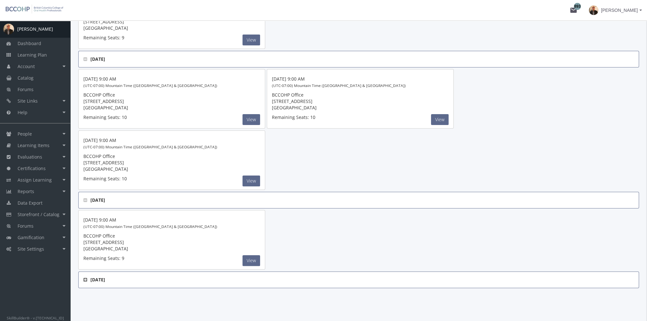
drag, startPoint x: 84, startPoint y: 277, endPoint x: 101, endPoint y: 266, distance: 20.0
click at [85, 277] on icon at bounding box center [85, 279] width 4 height 4
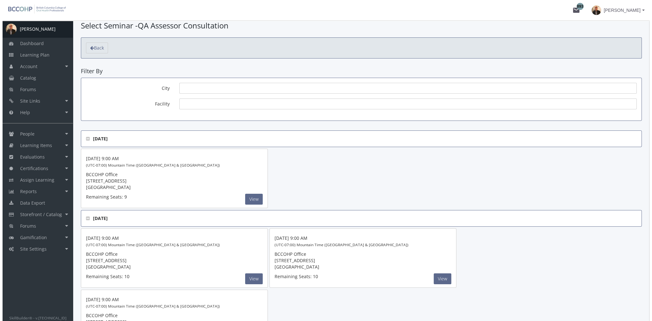
scroll to position [12, 0]
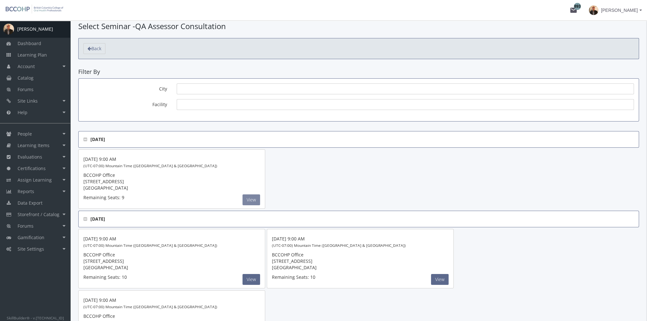
click at [255, 200] on button "View" at bounding box center [252, 199] width 18 height 11
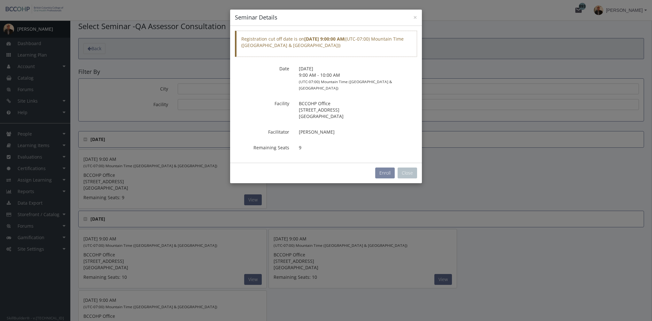
click at [386, 167] on button "Enroll" at bounding box center [384, 172] width 19 height 11
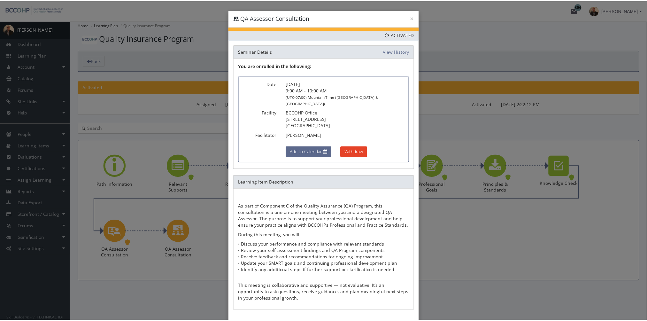
scroll to position [23, 0]
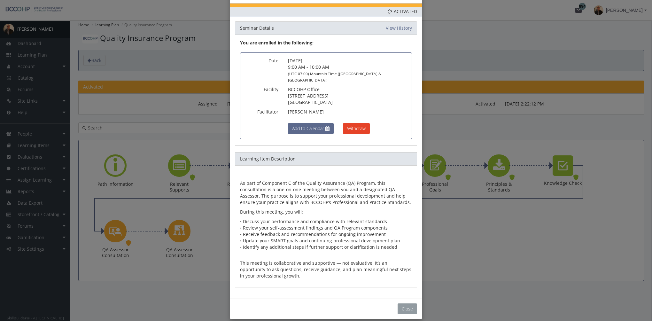
click at [407, 303] on button "Close" at bounding box center [407, 308] width 19 height 11
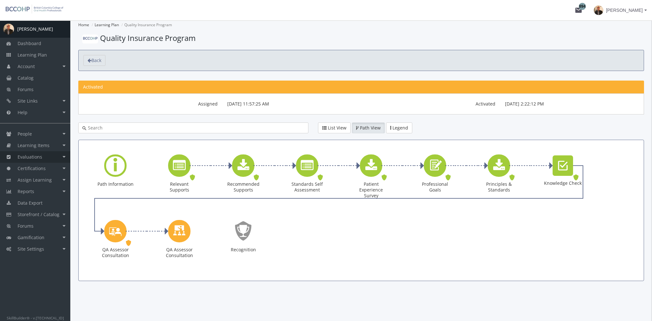
click at [50, 155] on link "Evaluations" at bounding box center [35, 157] width 70 height 12
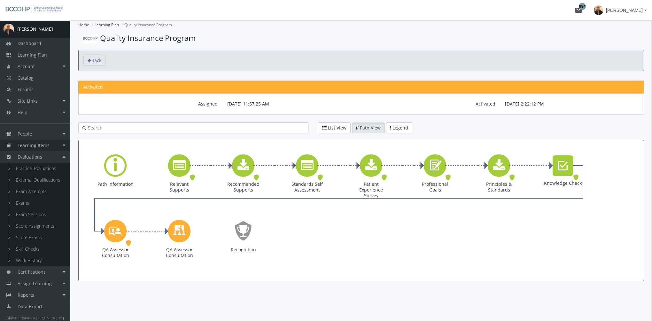
click at [47, 146] on span "Learning Items" at bounding box center [34, 145] width 32 height 6
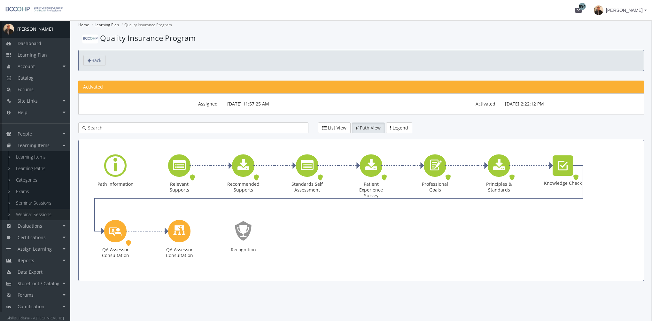
click at [46, 214] on link "Webinar Sessions" at bounding box center [40, 215] width 61 height 12
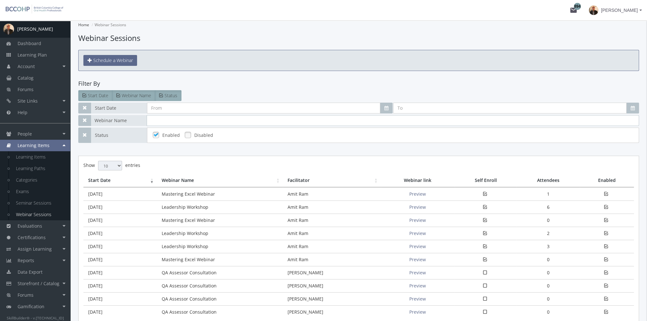
click at [175, 118] on input "text" at bounding box center [393, 120] width 493 height 11
click at [38, 63] on link "Account" at bounding box center [35, 67] width 70 height 12
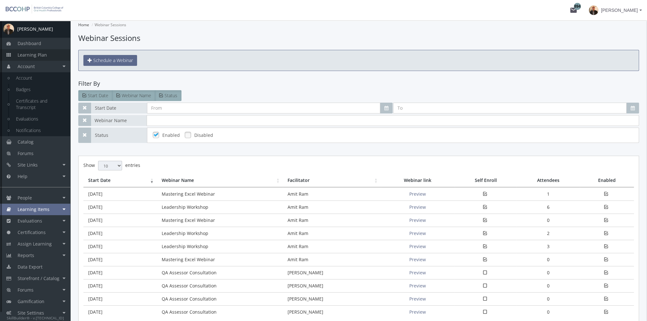
click at [35, 56] on span "Learning Plan" at bounding box center [32, 55] width 29 height 6
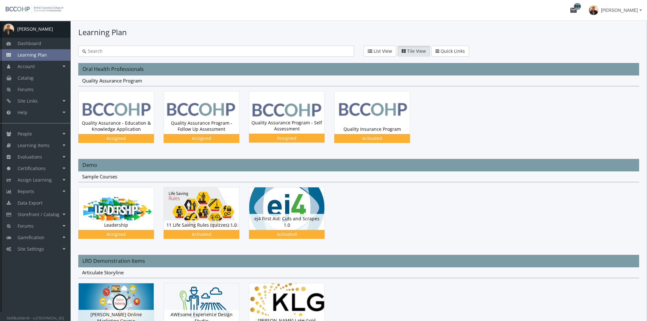
click at [33, 55] on span "Learning Plan" at bounding box center [32, 55] width 29 height 6
click at [382, 120] on img at bounding box center [372, 111] width 75 height 43
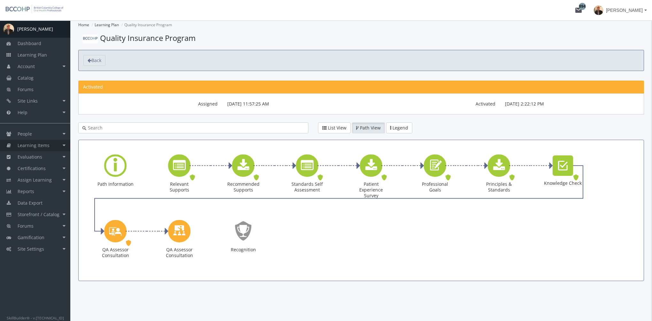
click at [47, 146] on span "Learning Items" at bounding box center [34, 145] width 32 height 6
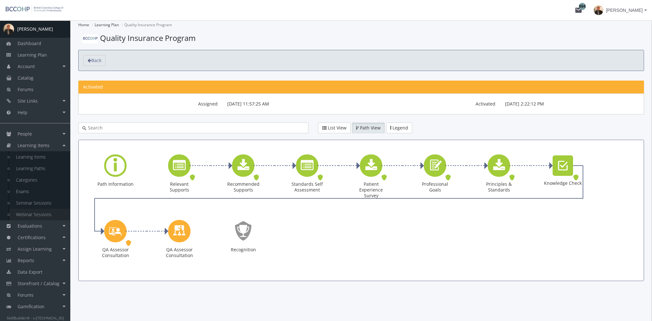
click at [48, 215] on link "Webinar Sessions" at bounding box center [40, 215] width 61 height 12
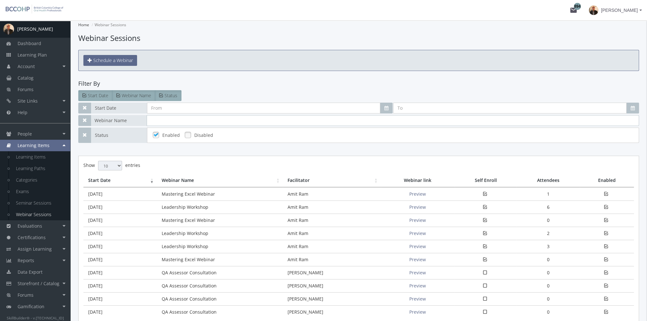
click at [171, 122] on input "text" at bounding box center [393, 120] width 493 height 11
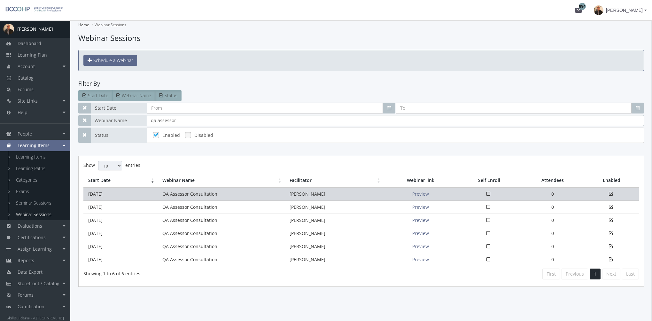
type input "qa assessor"
click at [157, 197] on td "[DATE]" at bounding box center [120, 193] width 74 height 13
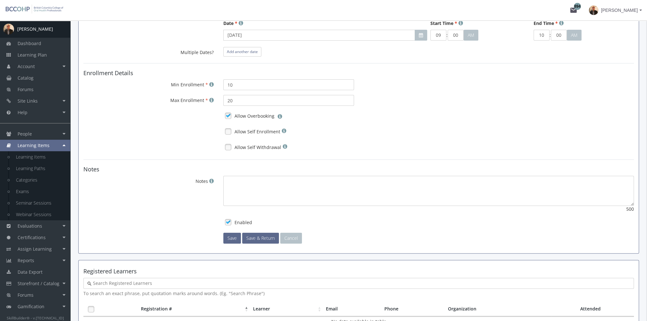
scroll to position [230, 0]
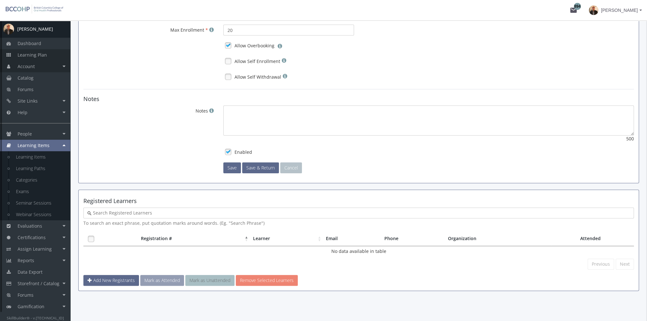
drag, startPoint x: 37, startPoint y: 55, endPoint x: 43, endPoint y: 64, distance: 11.1
click at [37, 55] on span "Learning Plan" at bounding box center [32, 55] width 29 height 6
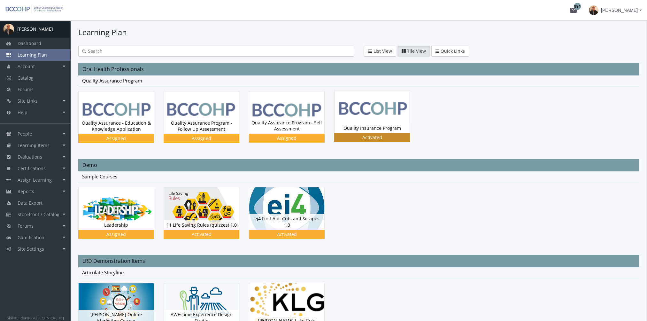
click at [370, 128] on div "Quality Insurance Program Status Activated" at bounding box center [372, 128] width 75 height 10
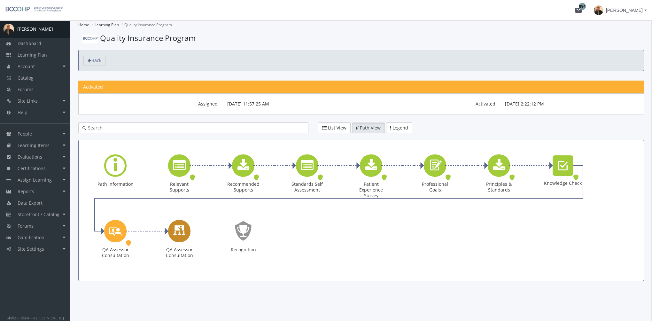
click at [174, 234] on icon "QA Assessor Consultation" at bounding box center [179, 231] width 13 height 18
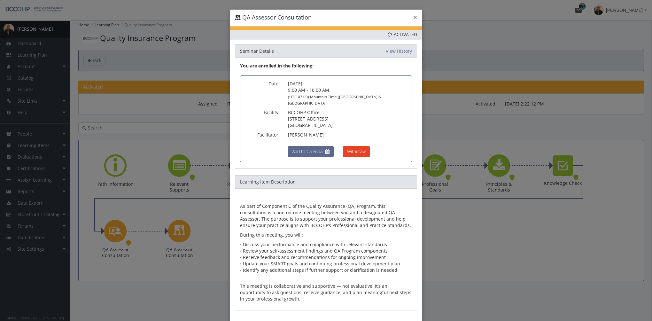
click at [413, 18] on button "×" at bounding box center [415, 17] width 4 height 7
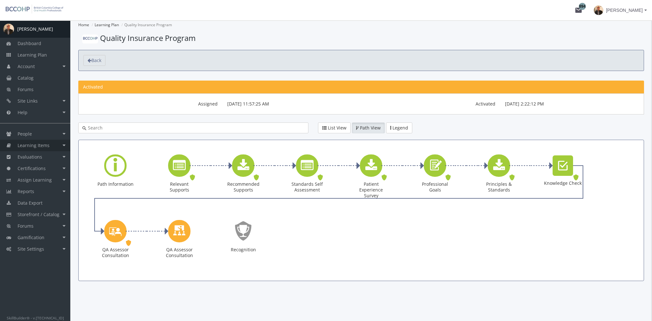
click at [58, 147] on link "Learning Items" at bounding box center [35, 146] width 70 height 12
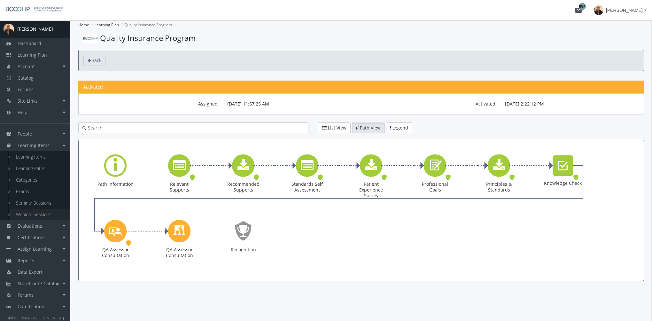
click at [41, 212] on link "Webinar Sessions" at bounding box center [40, 215] width 61 height 12
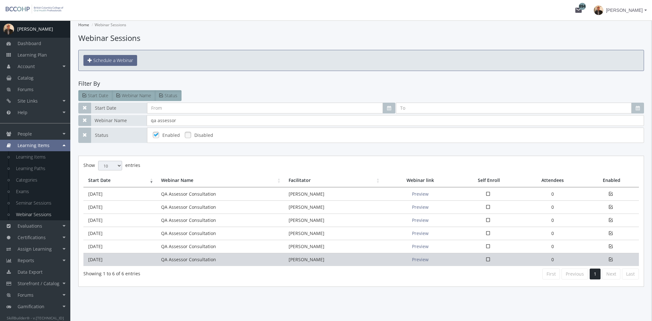
click at [142, 253] on td "[DATE]" at bounding box center [119, 259] width 73 height 13
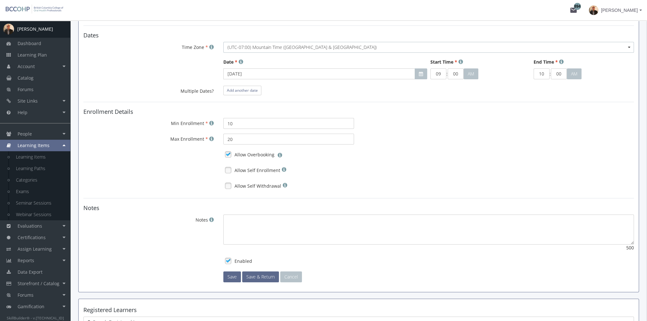
scroll to position [230, 0]
